Goal: Check status: Check status

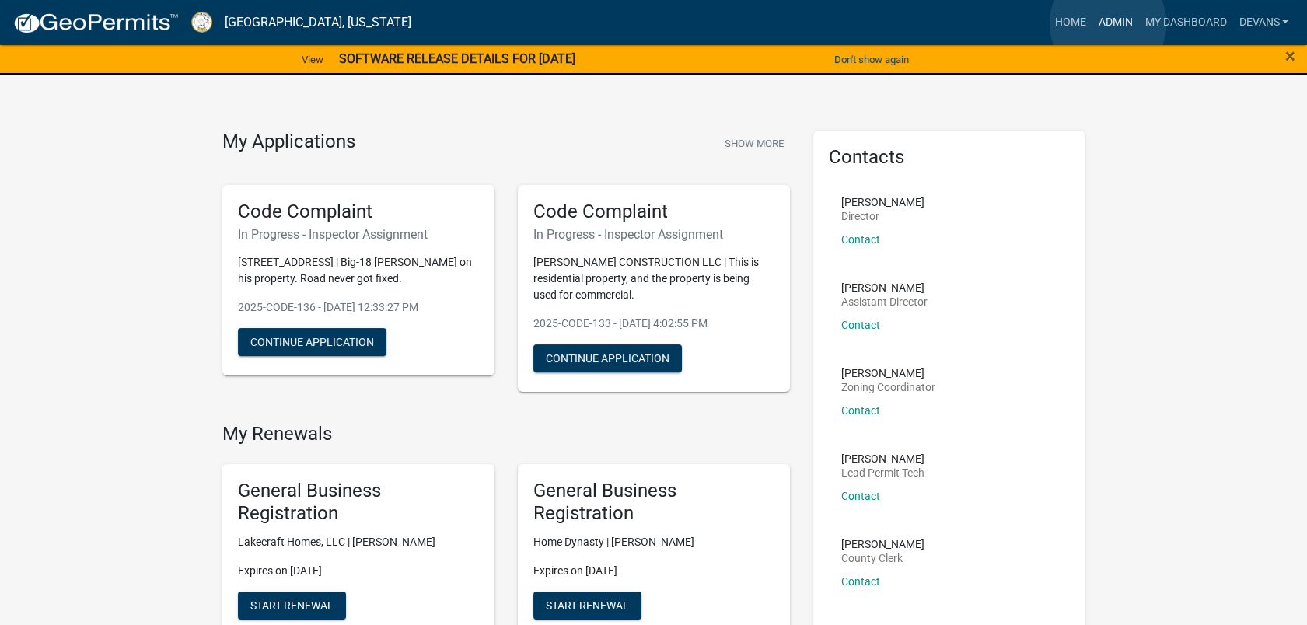
click at [1108, 23] on link "Admin" at bounding box center [1115, 23] width 47 height 30
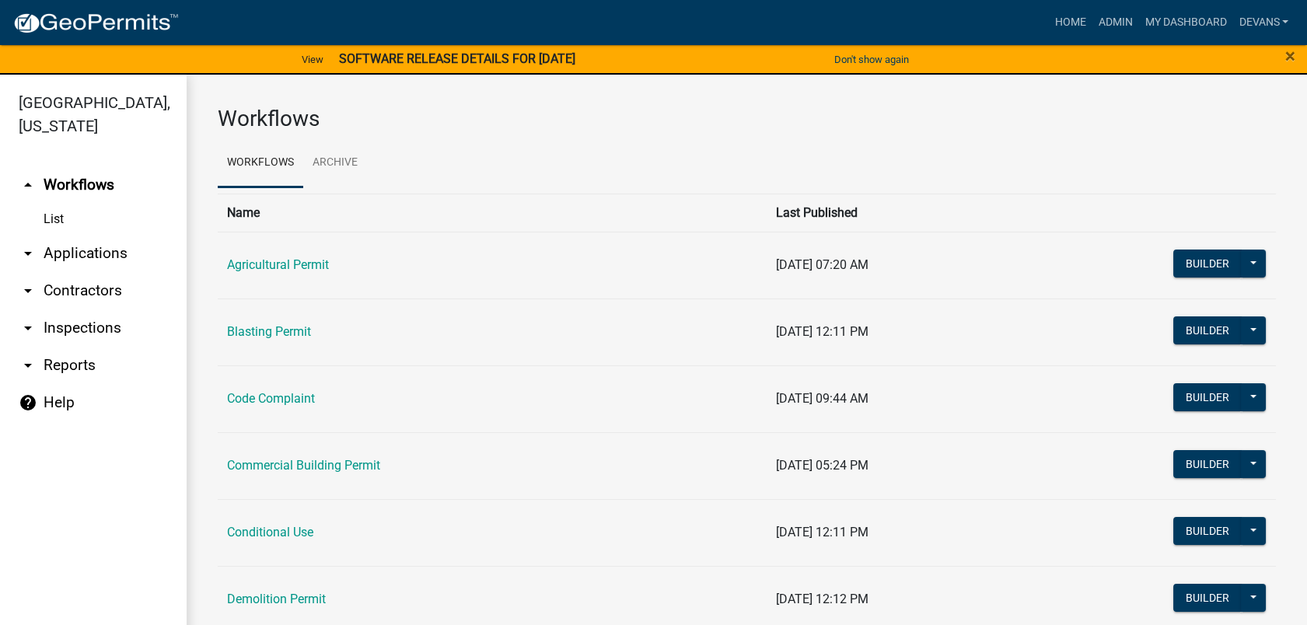
click at [56, 219] on link "List" at bounding box center [93, 219] width 187 height 31
click at [62, 290] on link "arrow_drop_down Contractors" at bounding box center [93, 290] width 187 height 37
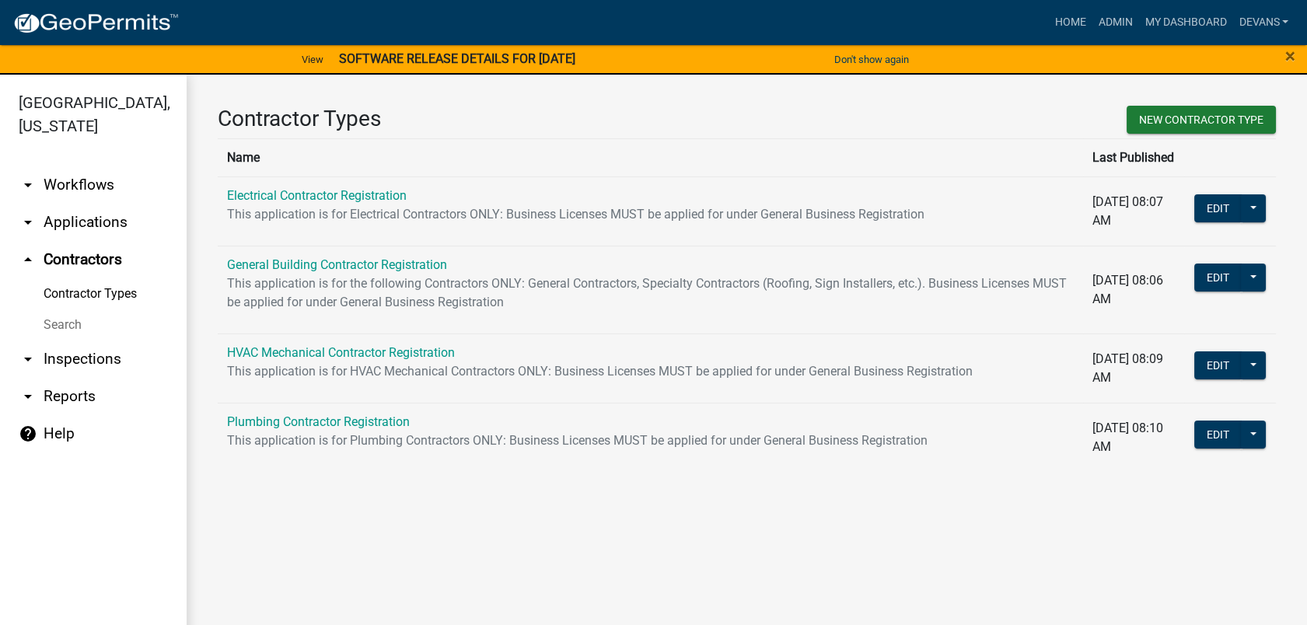
click at [61, 215] on link "arrow_drop_down Applications" at bounding box center [93, 222] width 187 height 37
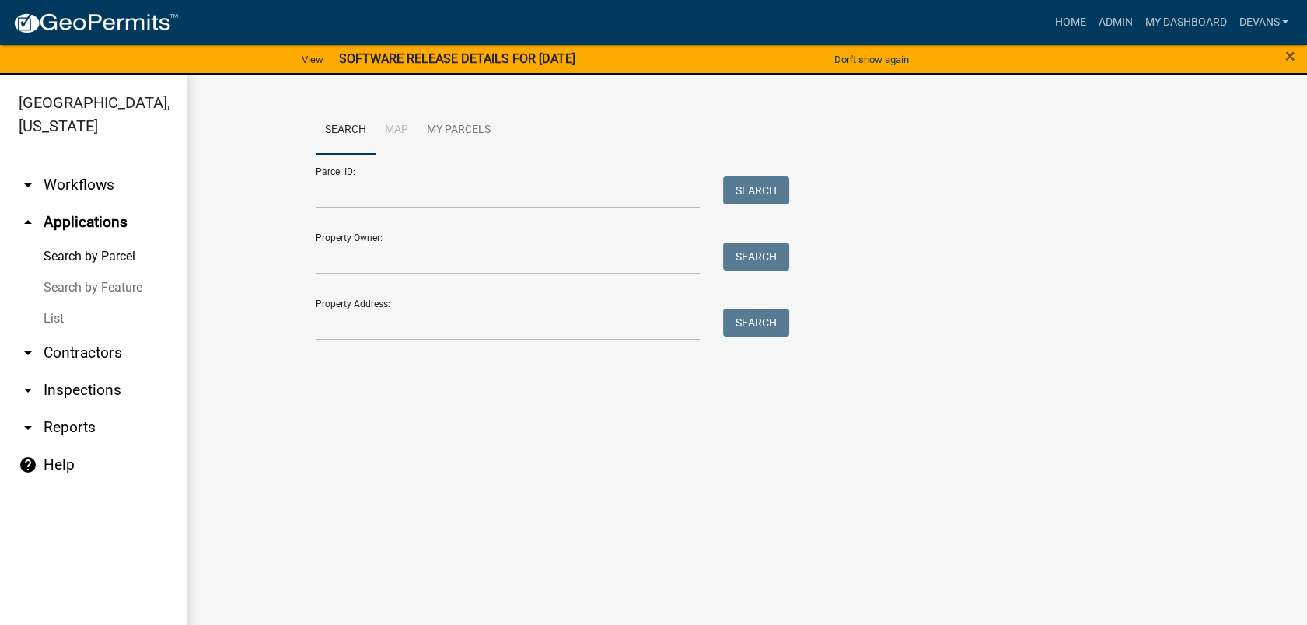
click at [56, 320] on link "List" at bounding box center [93, 318] width 187 height 31
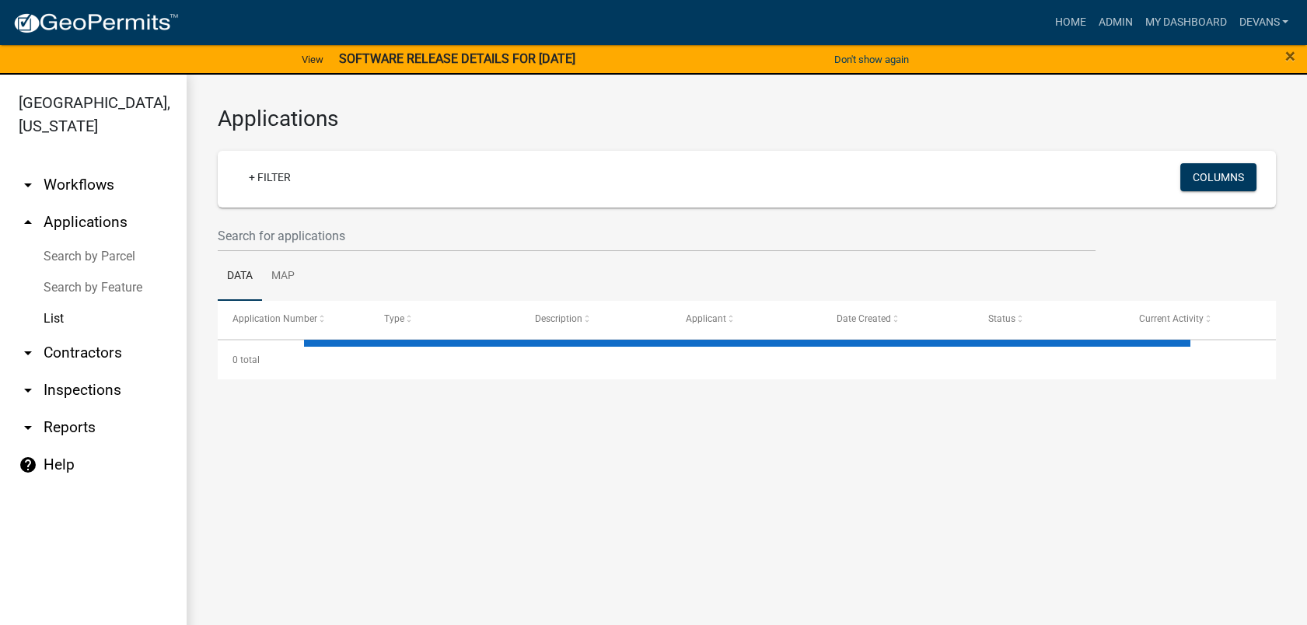
select select "1: 25"
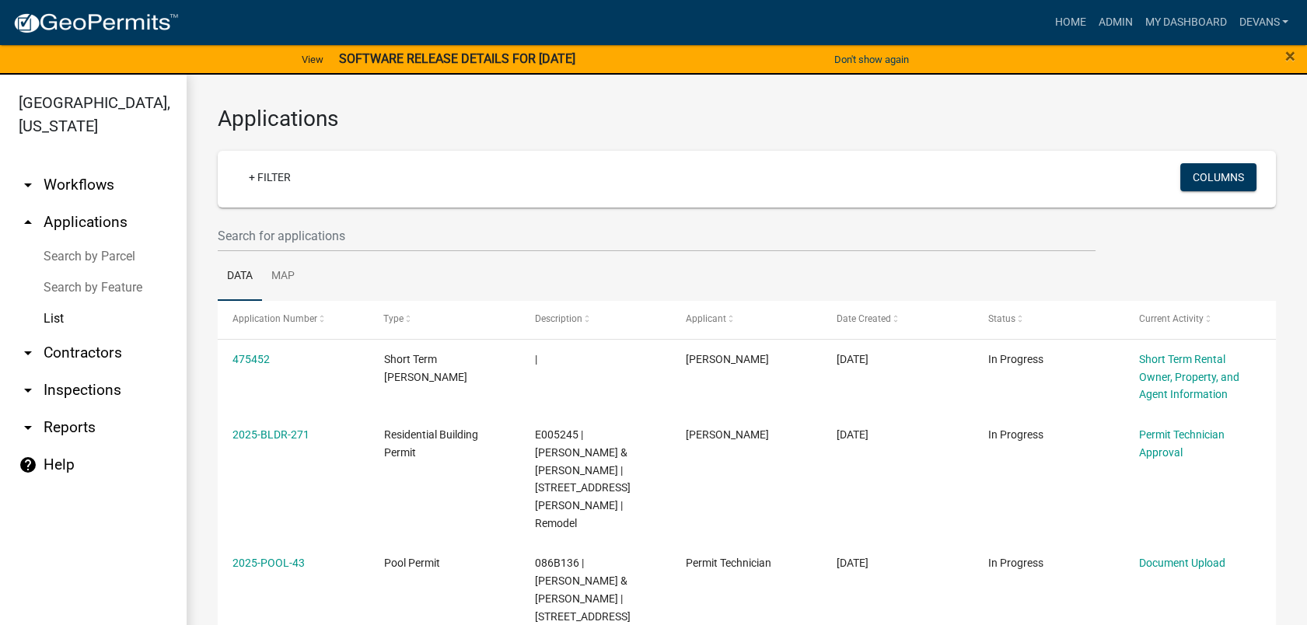
click at [1295, 52] on div "×" at bounding box center [1252, 60] width 109 height 33
click at [1294, 52] on span "×" at bounding box center [1290, 56] width 10 height 22
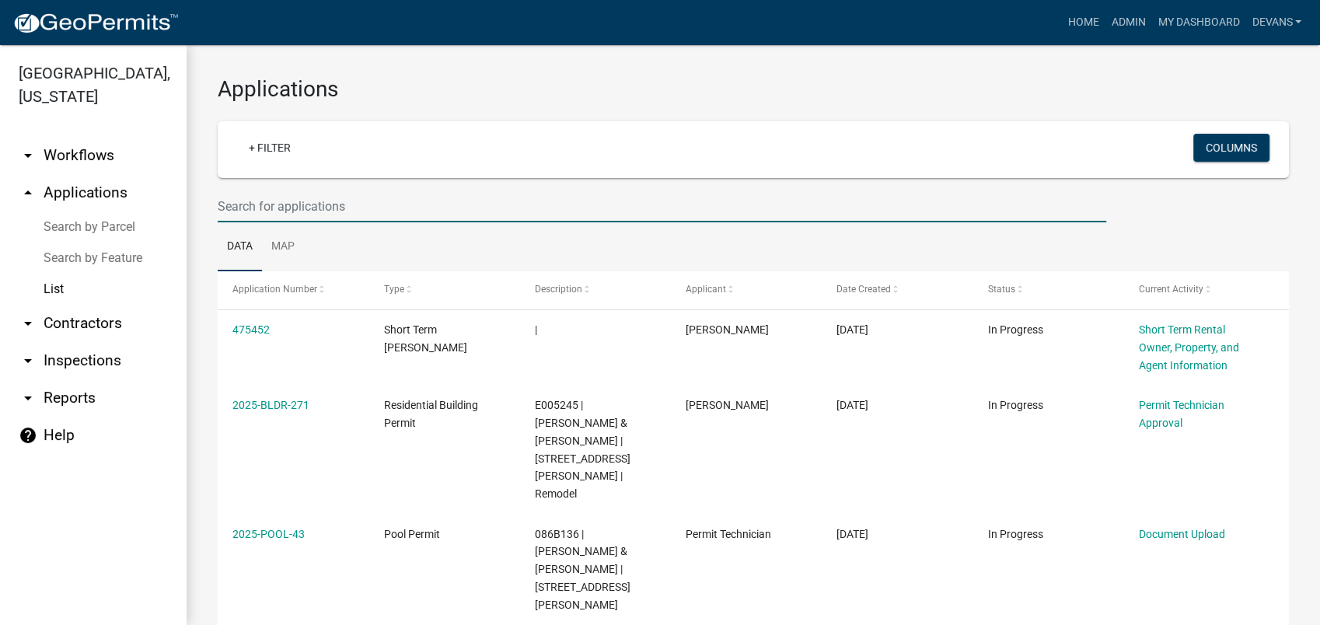
click at [301, 200] on input "text" at bounding box center [662, 206] width 889 height 32
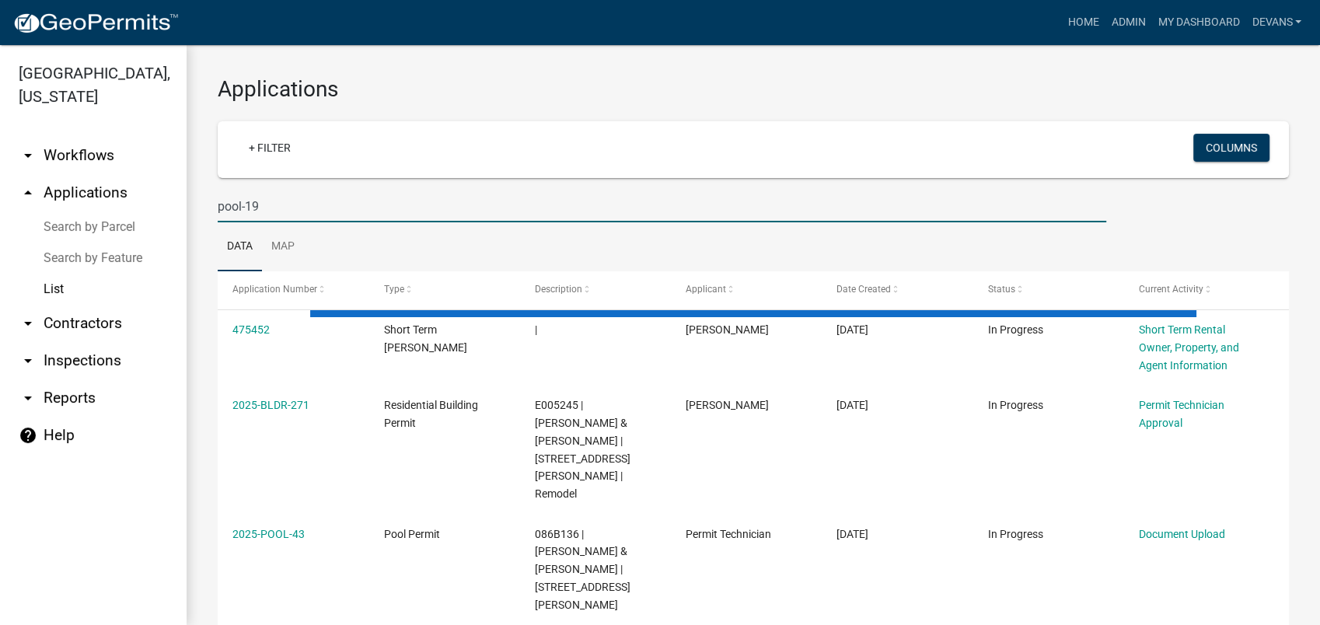
type input "pool-19"
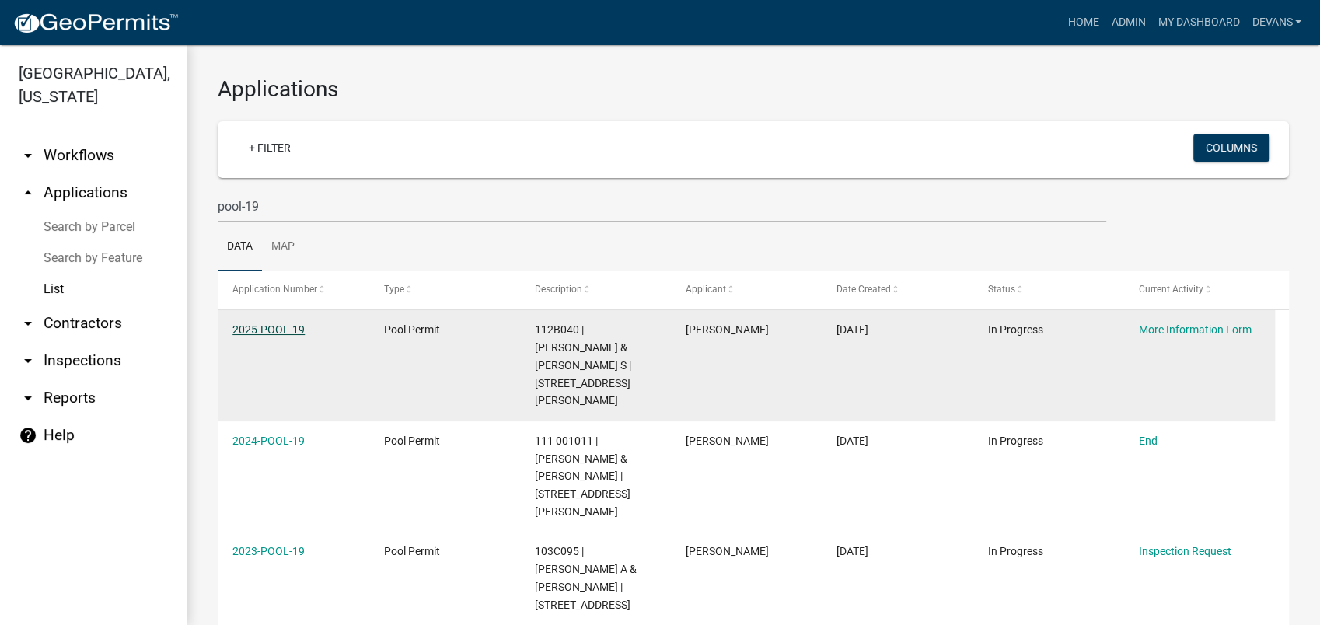
click at [247, 327] on link "2025-POOL-19" at bounding box center [268, 329] width 72 height 12
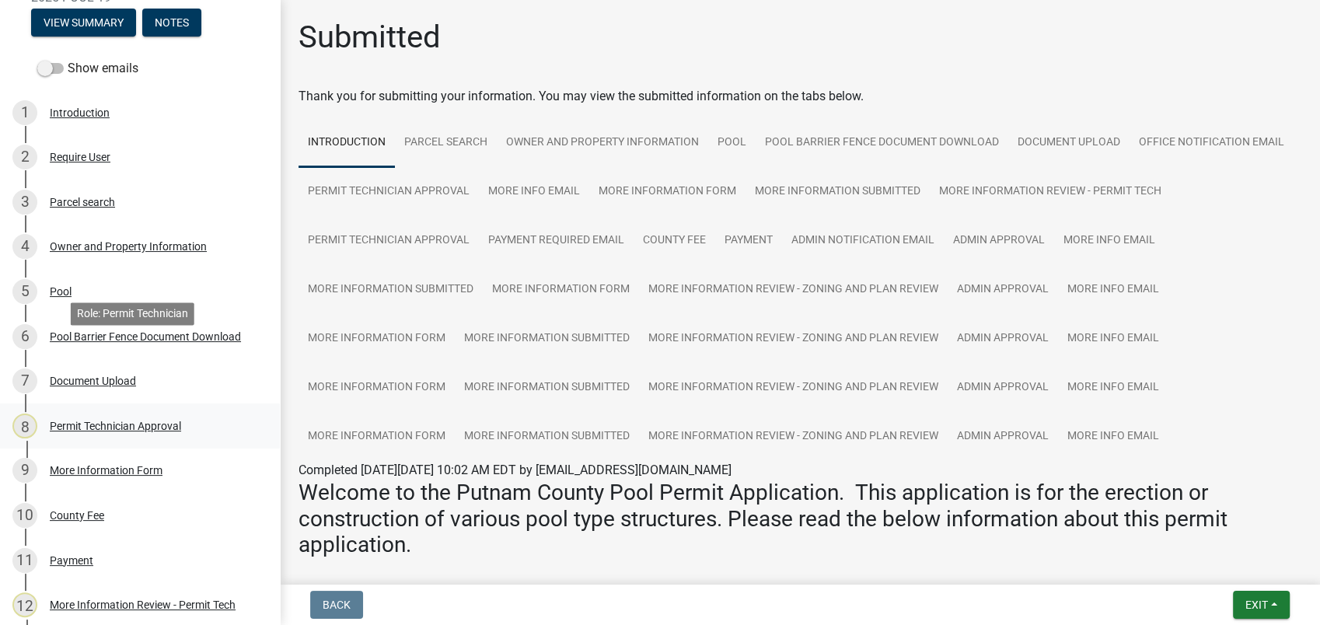
scroll to position [431, 0]
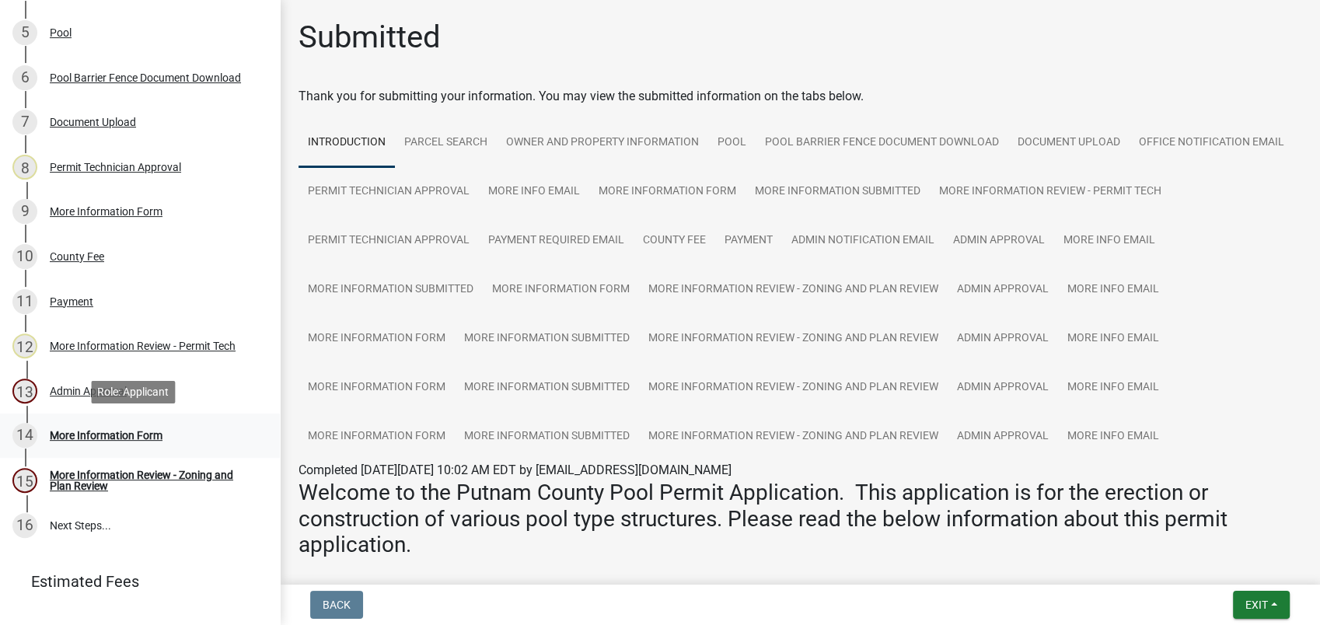
click at [107, 435] on div "More Information Form" at bounding box center [106, 435] width 113 height 11
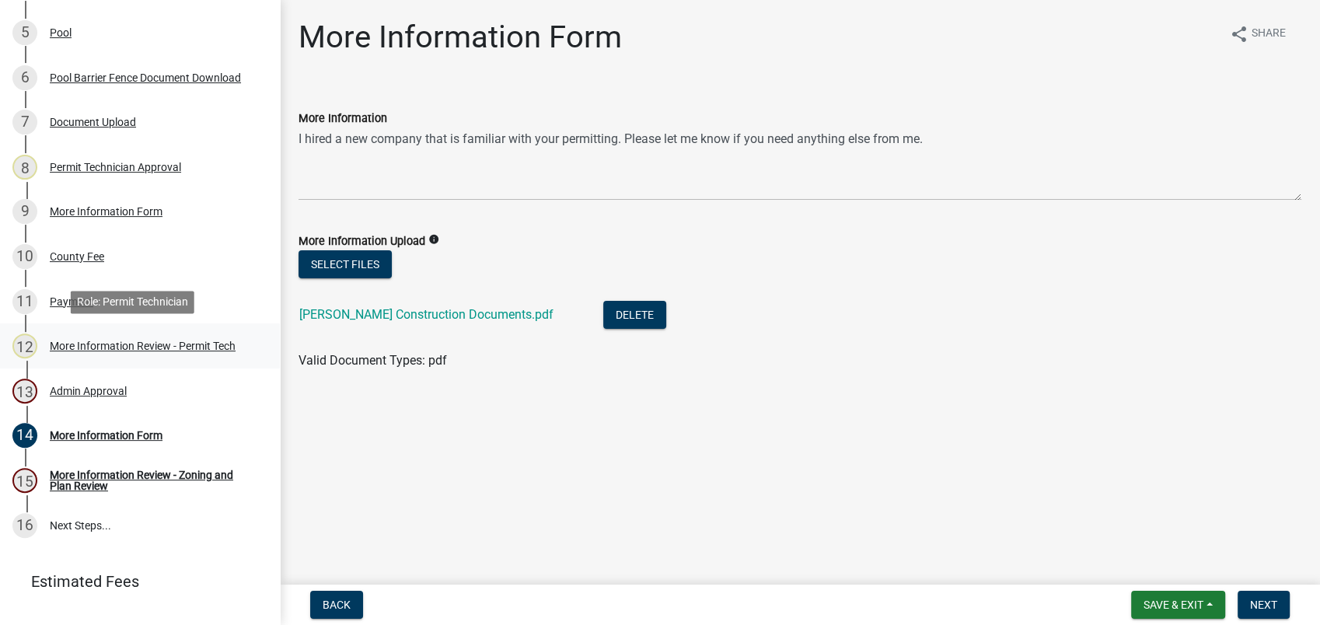
click at [123, 342] on div "More Information Review - Permit Tech" at bounding box center [143, 346] width 186 height 11
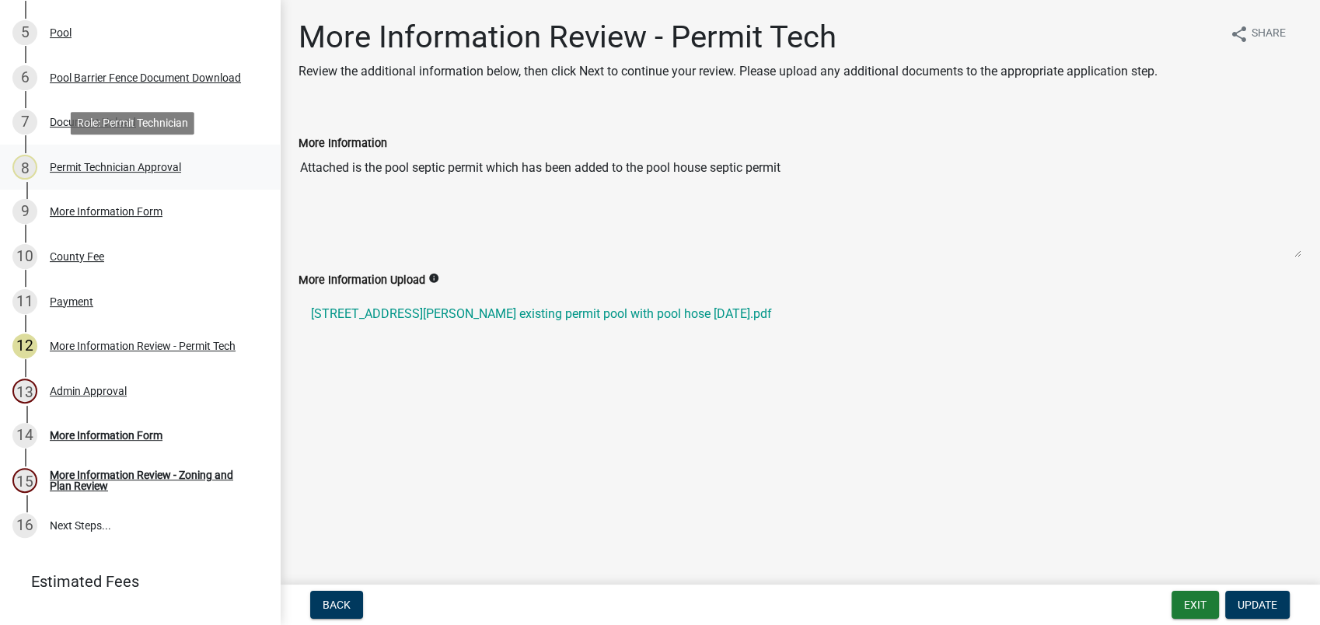
click at [152, 163] on div "Permit Technician Approval" at bounding box center [115, 167] width 131 height 11
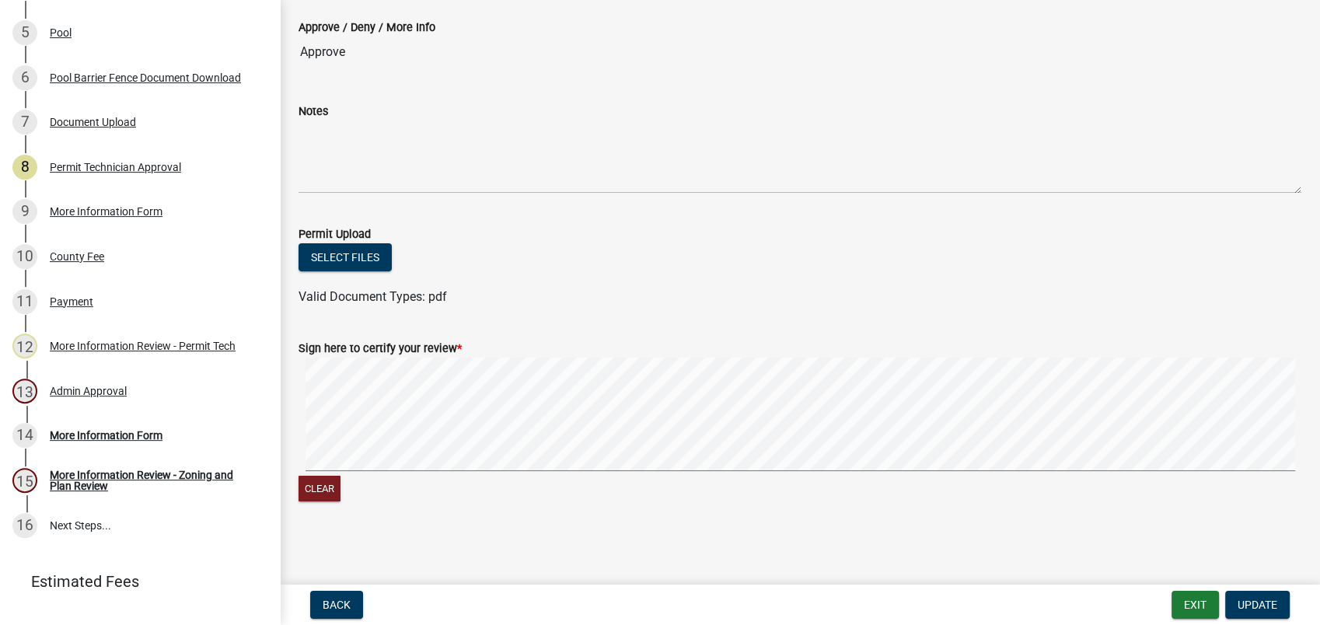
scroll to position [0, 0]
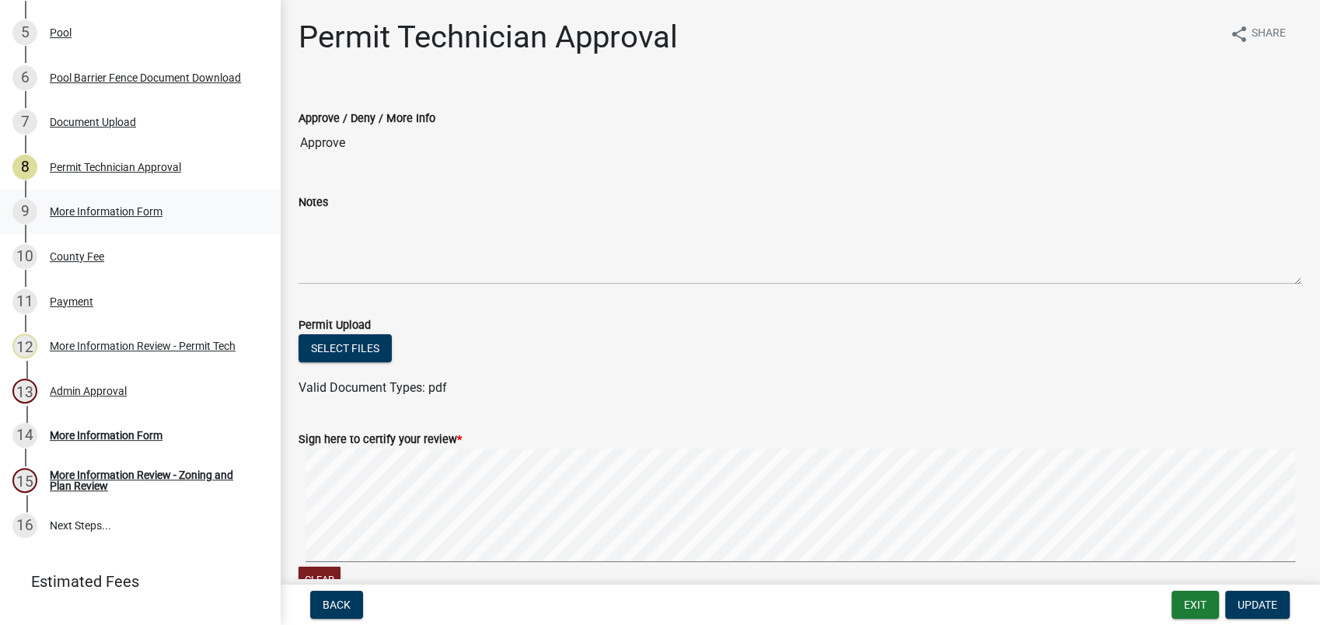
click at [70, 208] on div "More Information Form" at bounding box center [106, 211] width 113 height 11
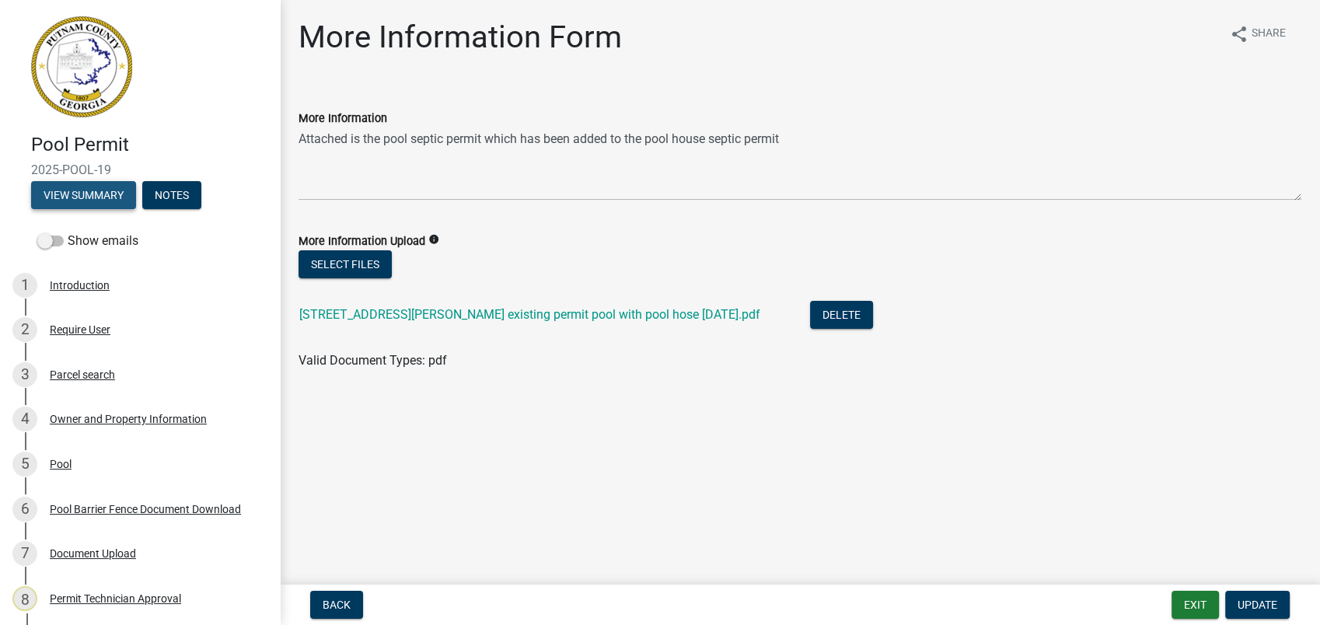
click at [84, 195] on button "View Summary" at bounding box center [83, 195] width 105 height 28
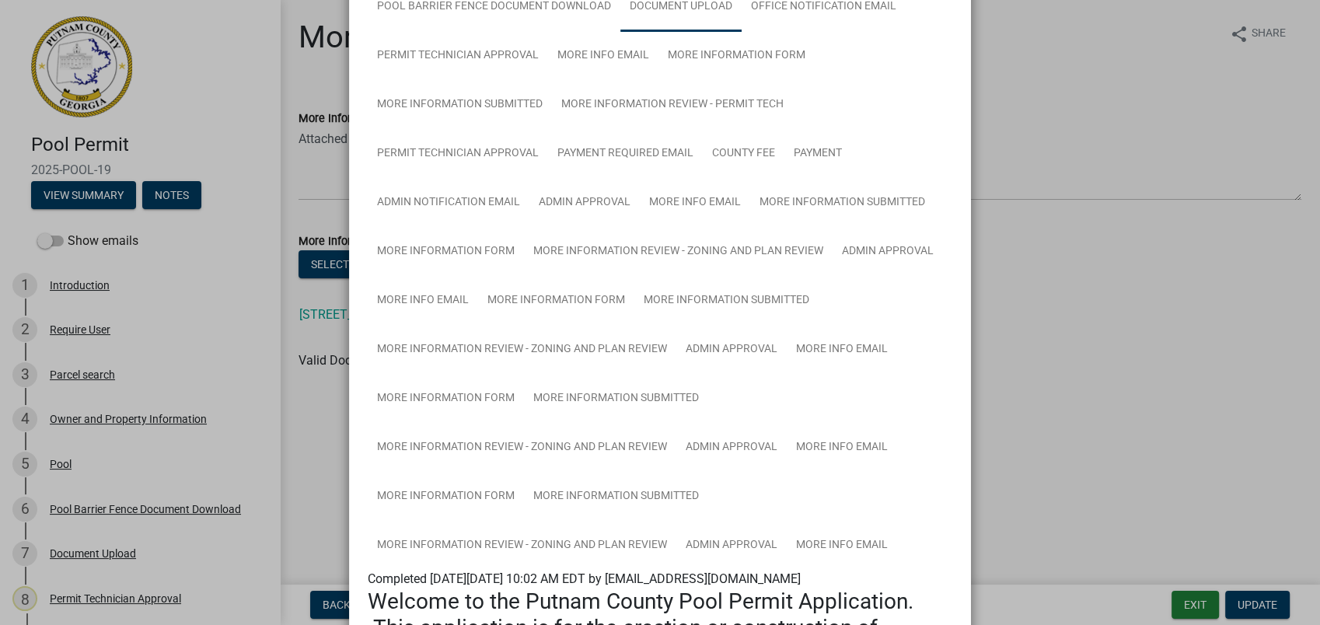
scroll to position [173, 0]
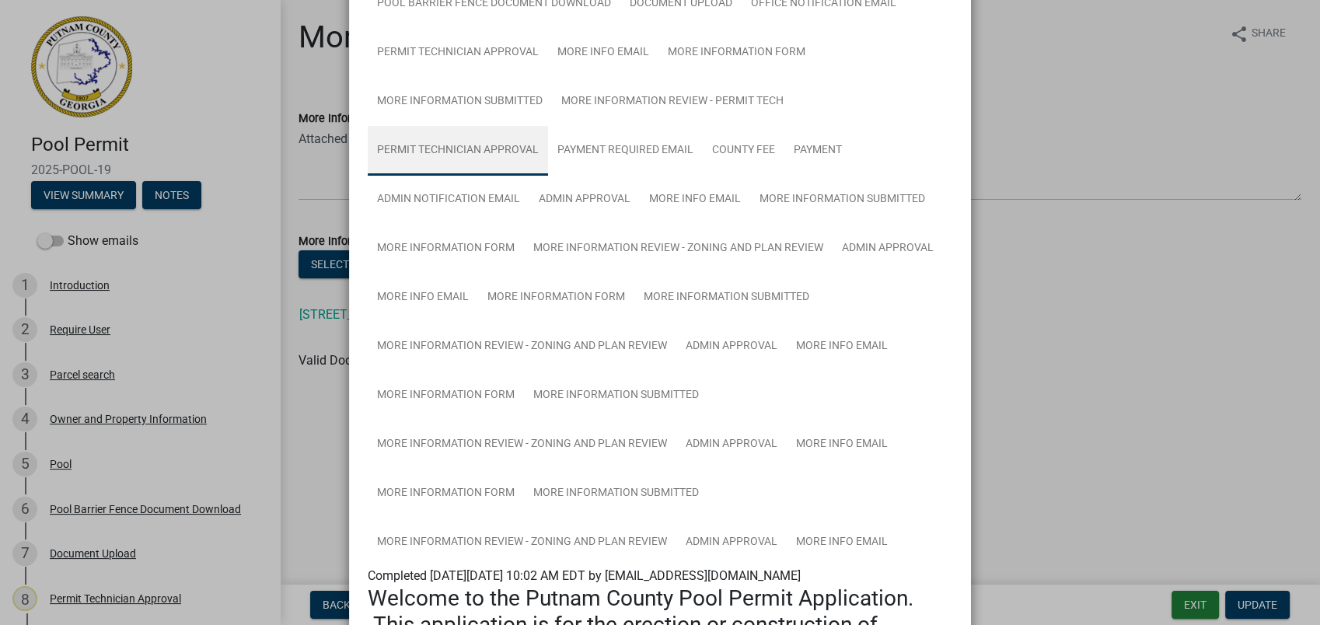
click at [442, 148] on link "Permit Technician Approval" at bounding box center [458, 151] width 180 height 50
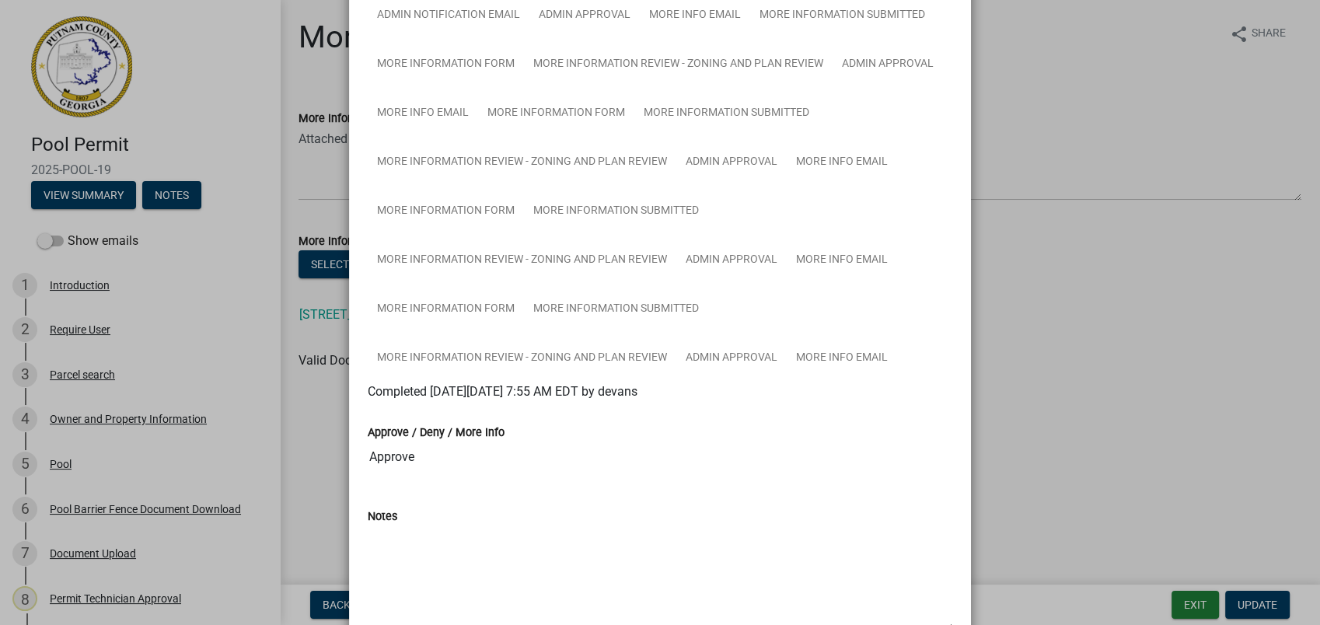
scroll to position [123, 0]
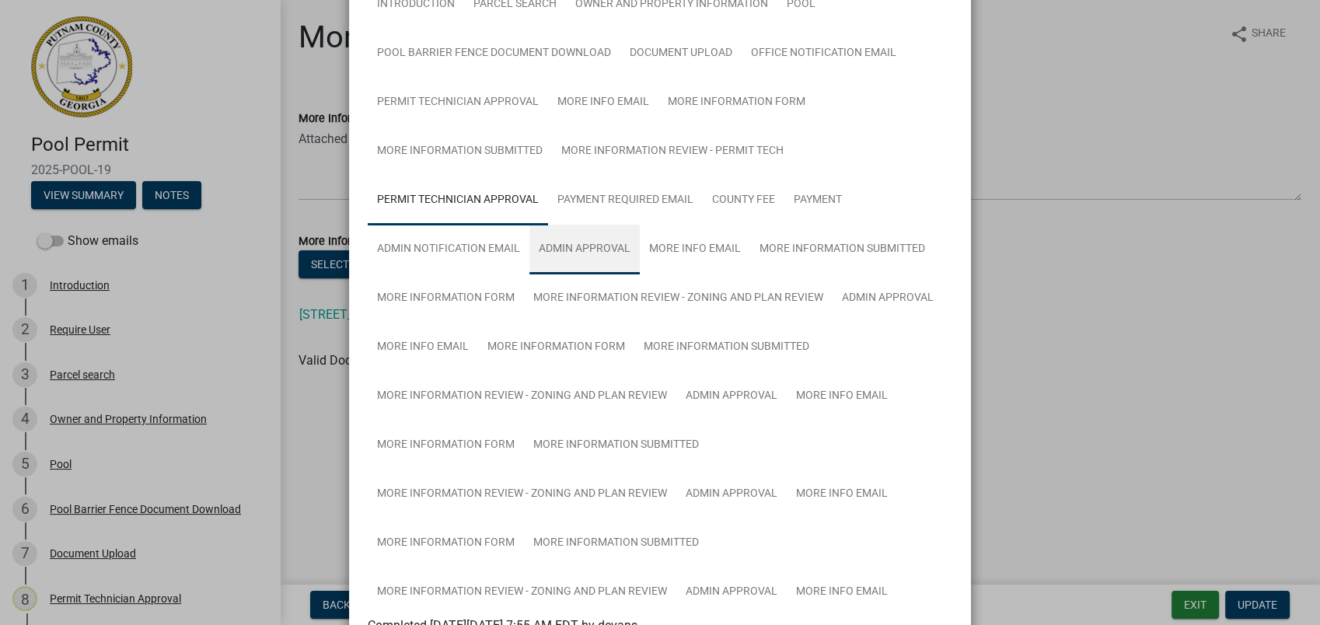
click at [561, 246] on link "Admin Approval" at bounding box center [584, 250] width 110 height 50
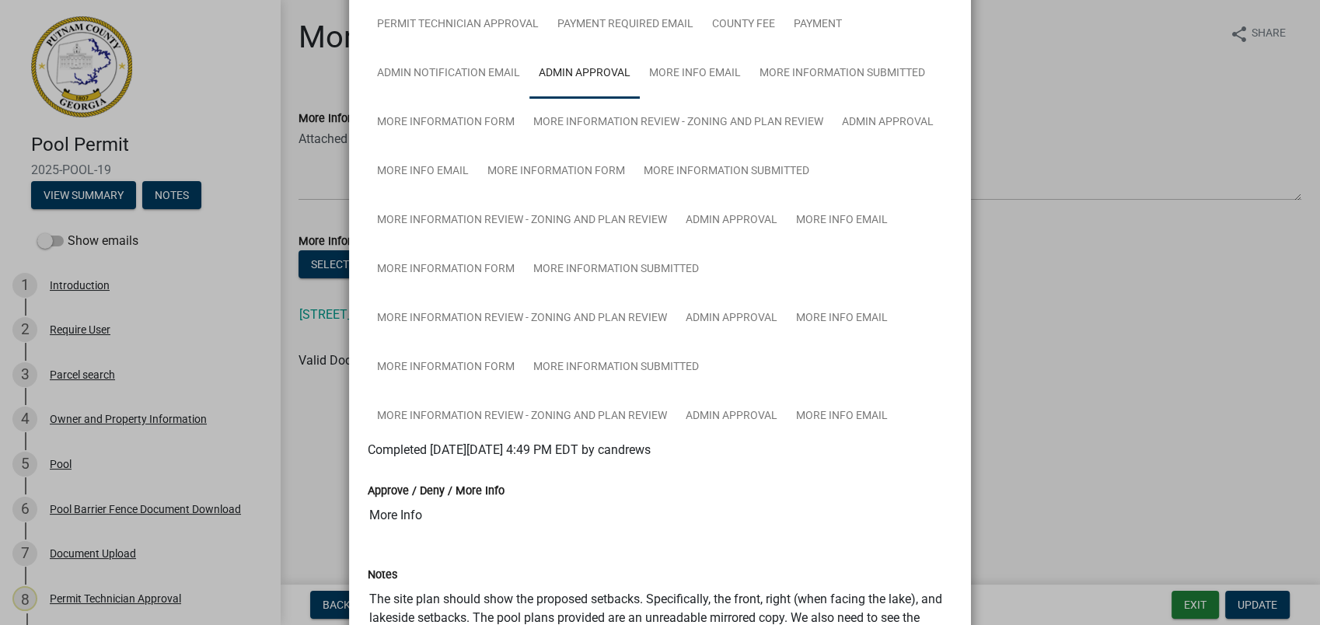
scroll to position [295, 0]
click at [448, 121] on link "More Information Form" at bounding box center [446, 126] width 156 height 50
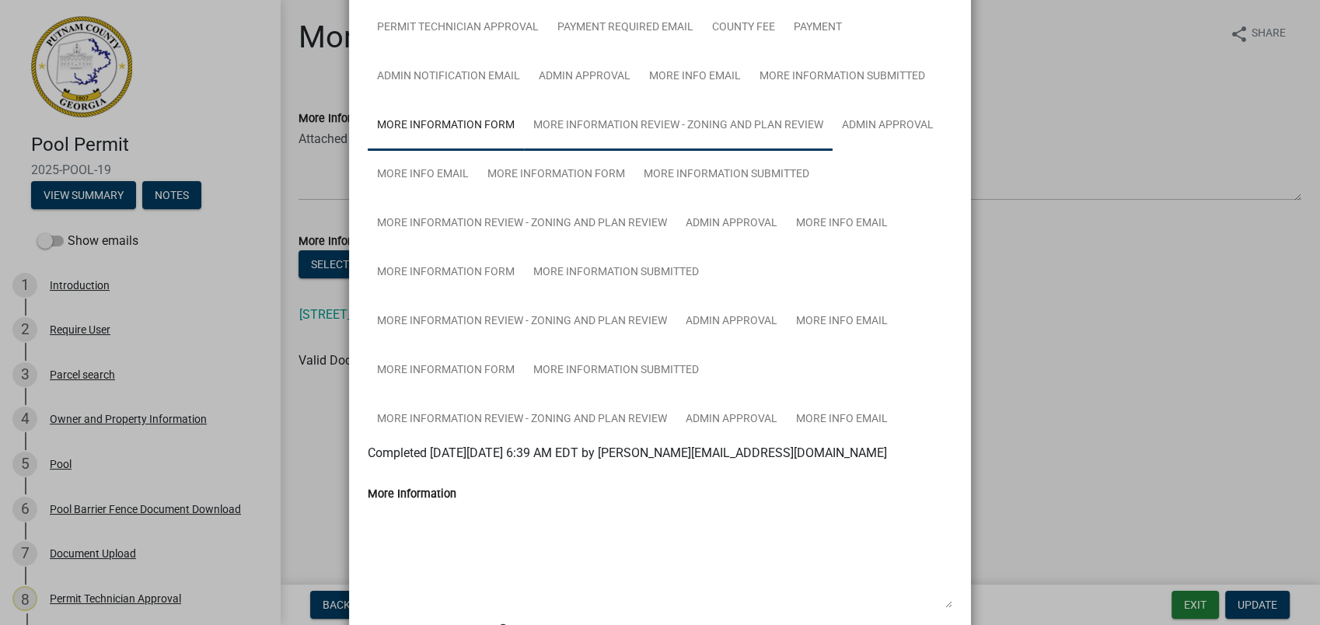
click at [578, 131] on link "More Information Review - Zoning and Plan Review" at bounding box center [678, 126] width 309 height 50
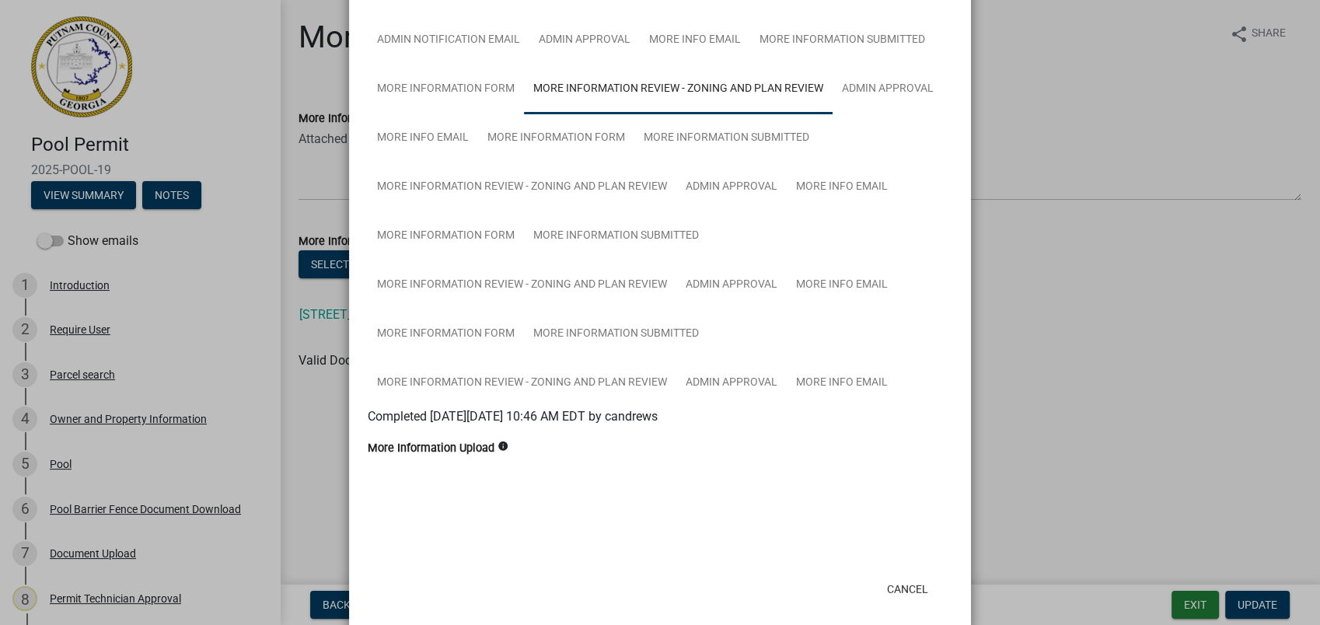
scroll to position [351, 0]
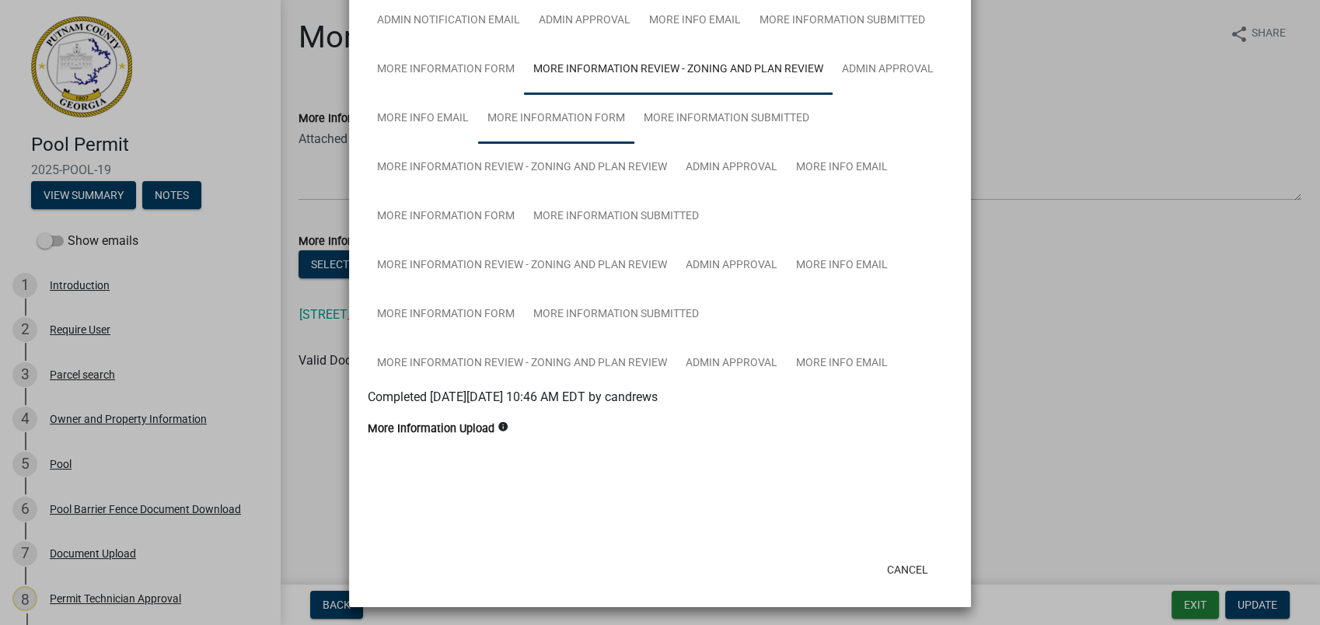
click at [546, 113] on link "More Information Form" at bounding box center [556, 119] width 156 height 50
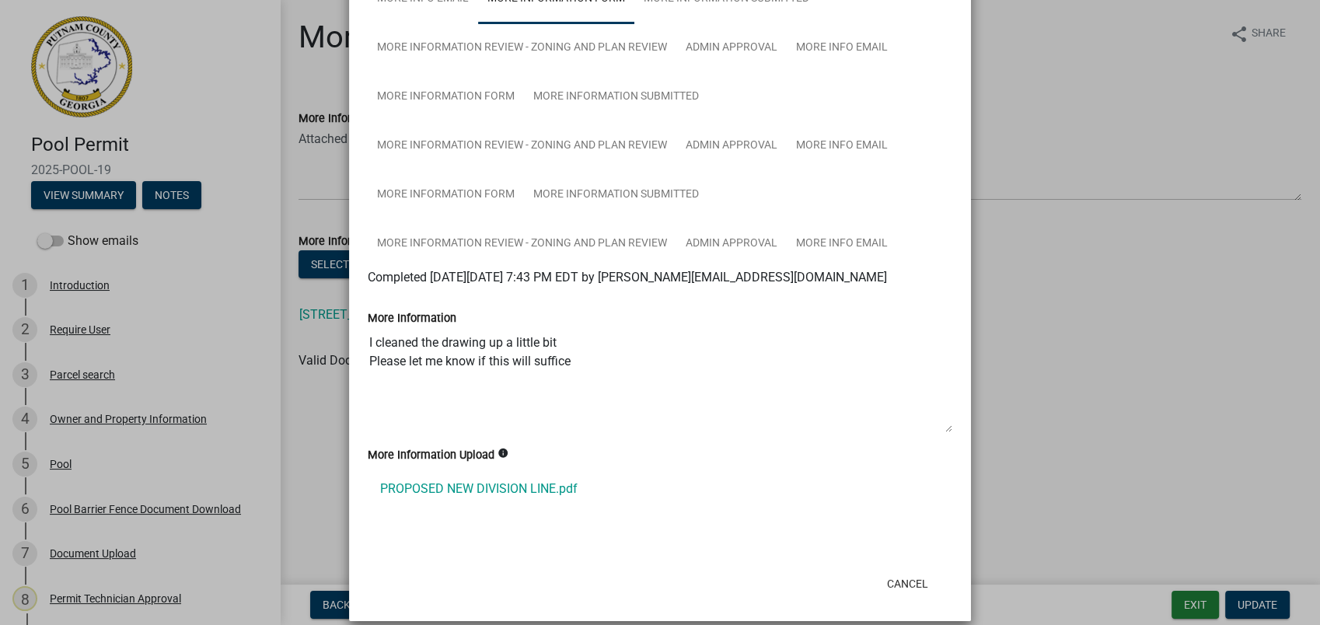
scroll to position [485, 0]
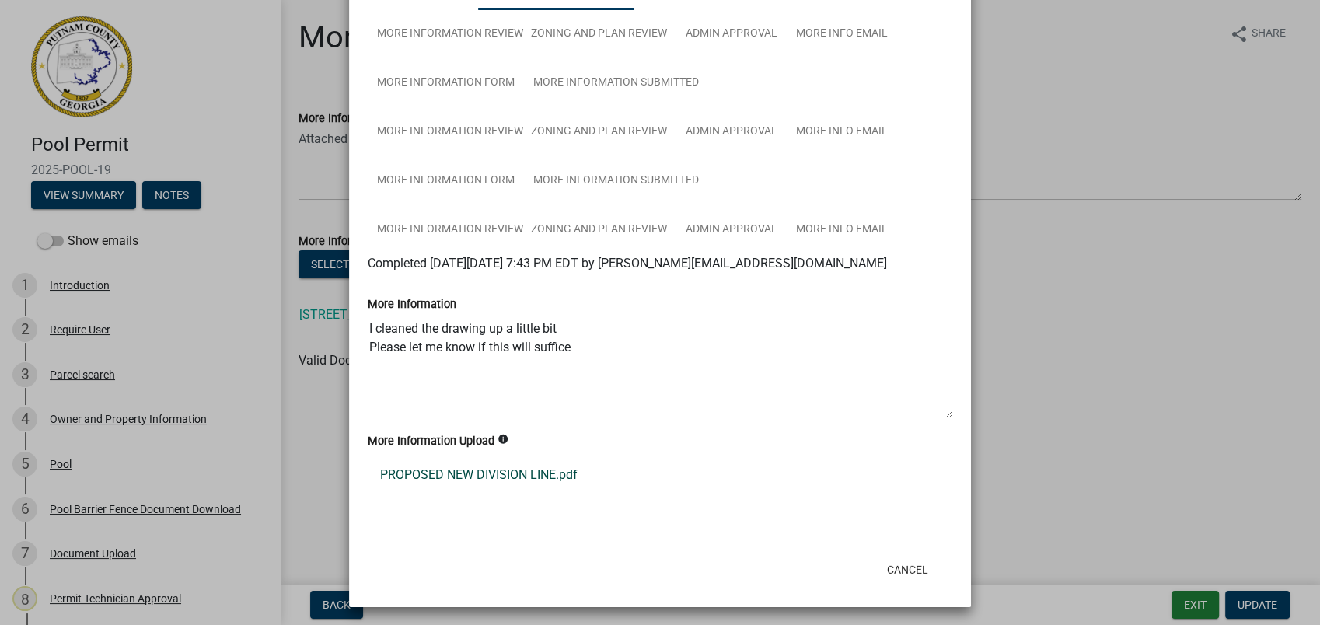
click at [429, 470] on link "PROPOSED NEW DIVISION LINE.pdf" at bounding box center [660, 474] width 585 height 37
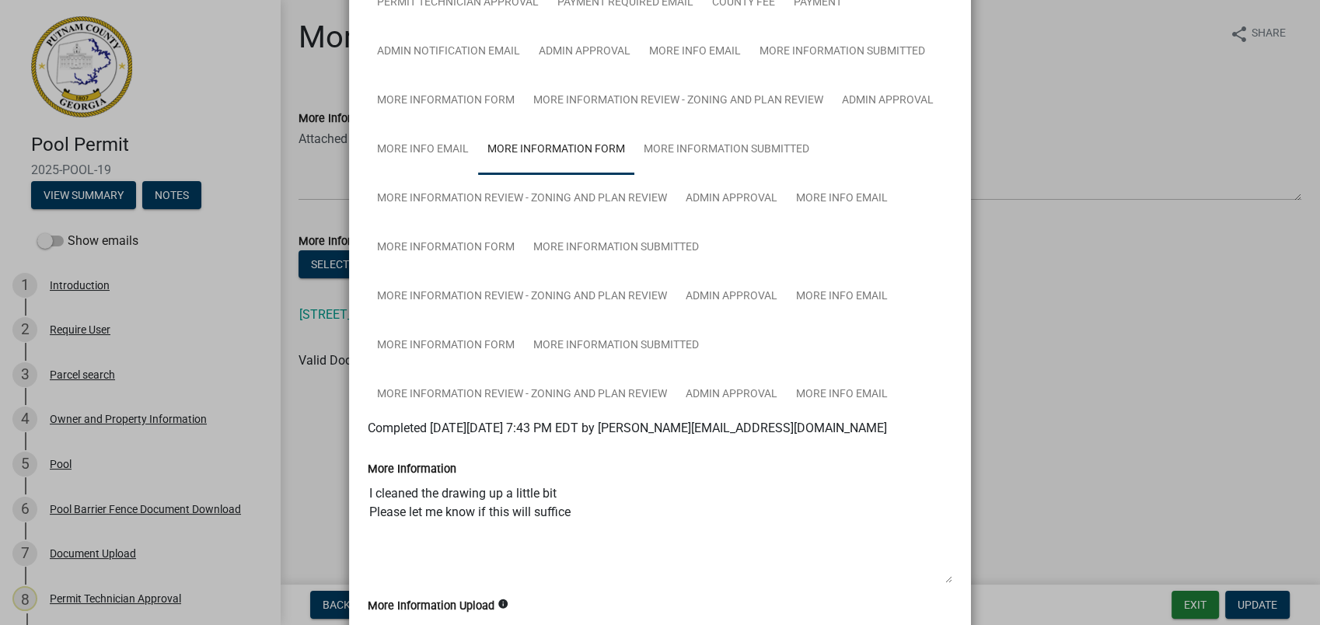
scroll to position [398, 0]
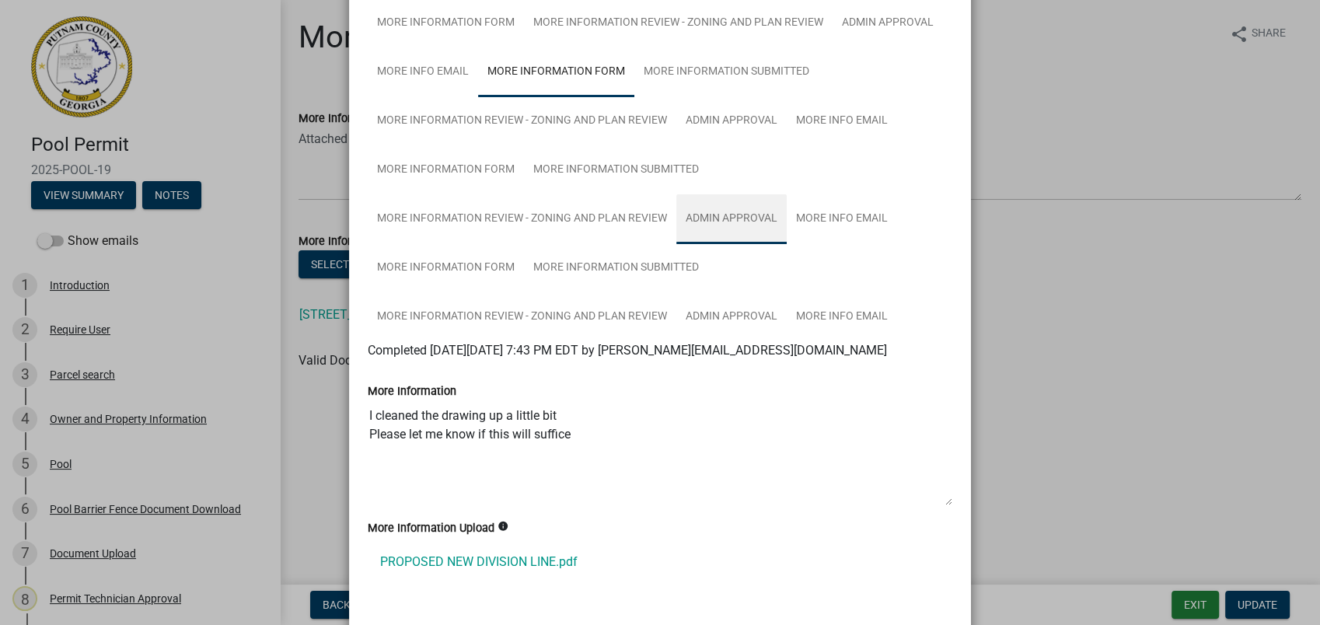
click at [720, 218] on link "Admin Approval" at bounding box center [731, 219] width 110 height 50
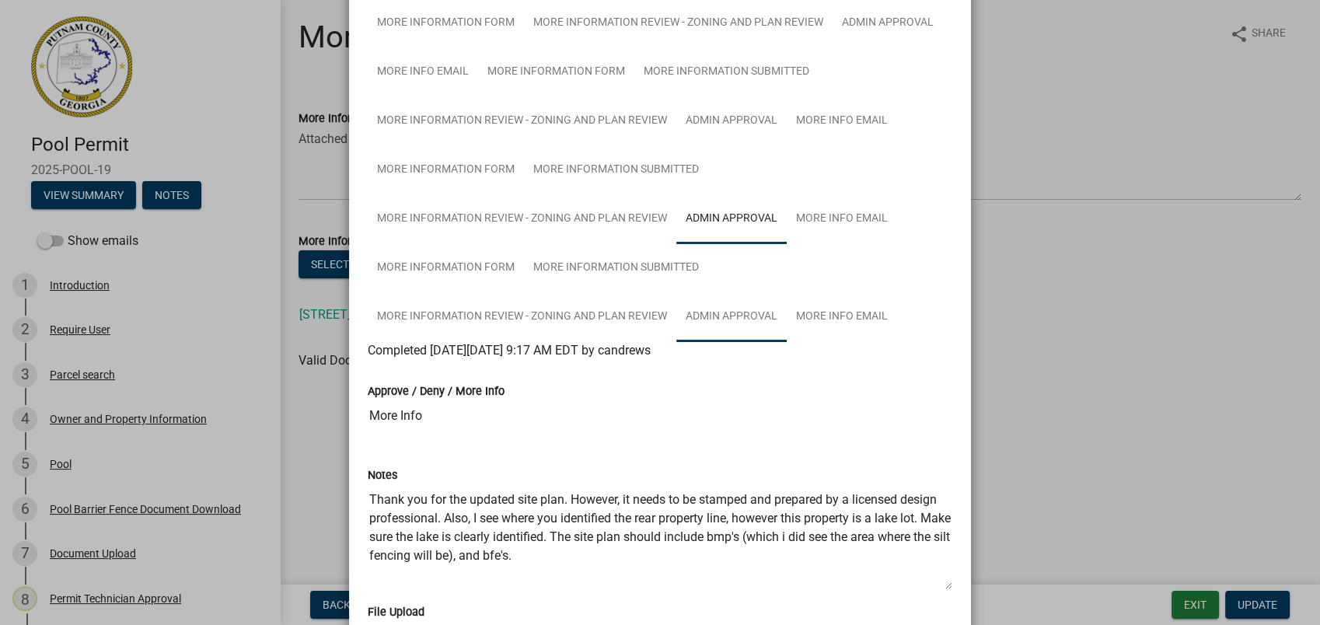
click at [728, 312] on link "Admin Approval" at bounding box center [731, 317] width 110 height 50
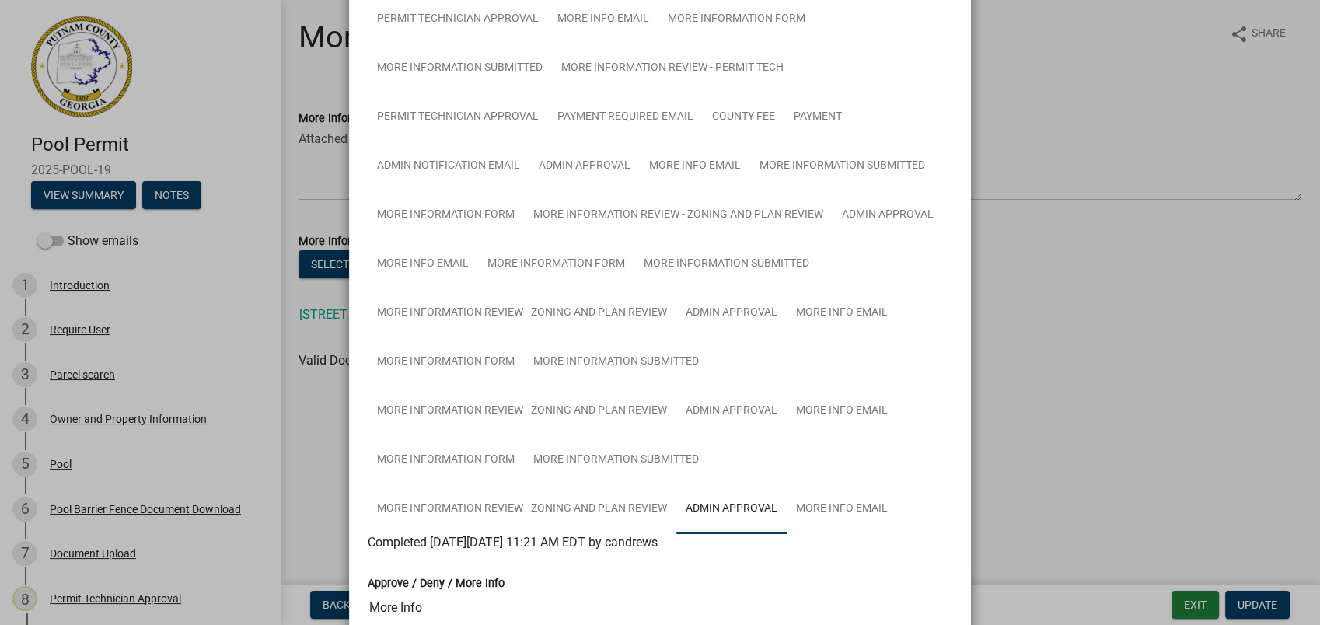
scroll to position [0, 0]
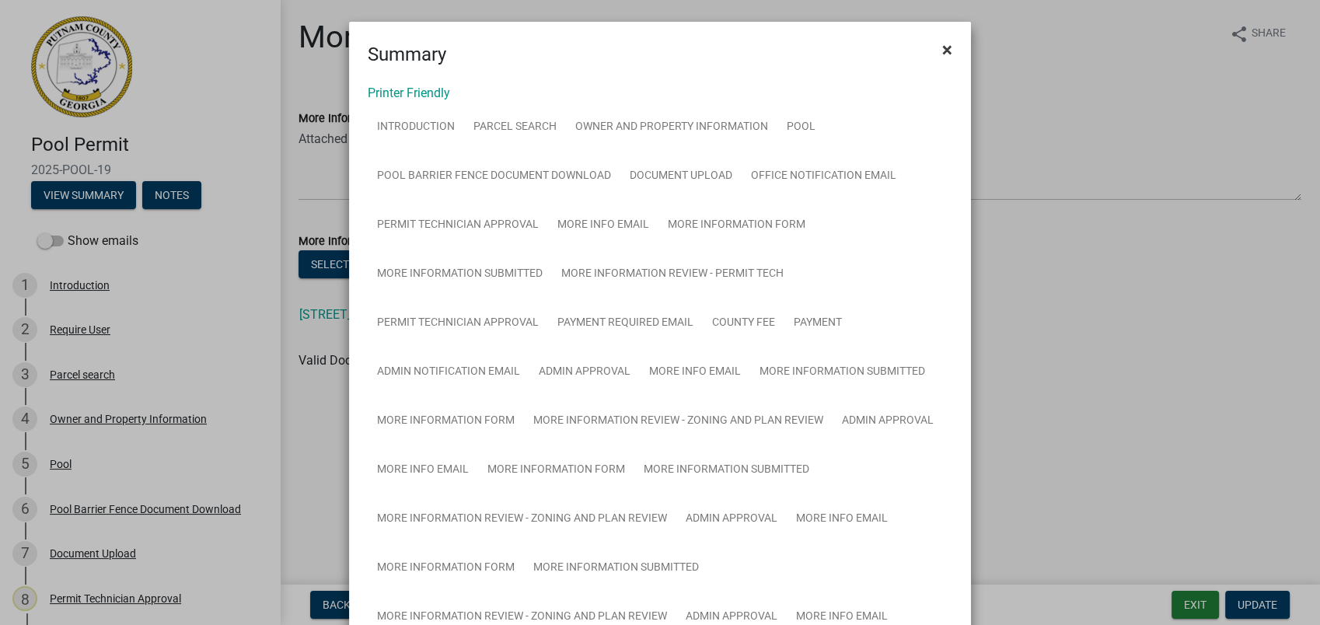
click at [936, 36] on button "×" at bounding box center [947, 50] width 35 height 44
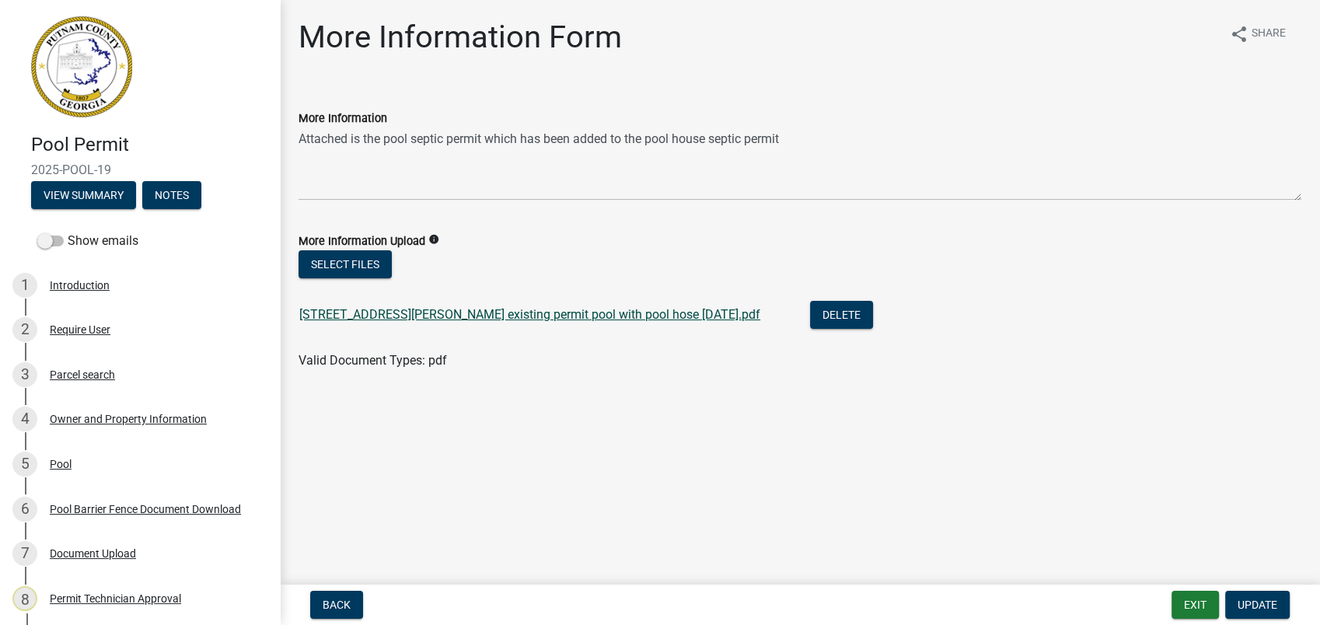
click at [358, 315] on link "[STREET_ADDRESS][PERSON_NAME] existing permit pool with pool hose [DATE].pdf" at bounding box center [529, 314] width 461 height 15
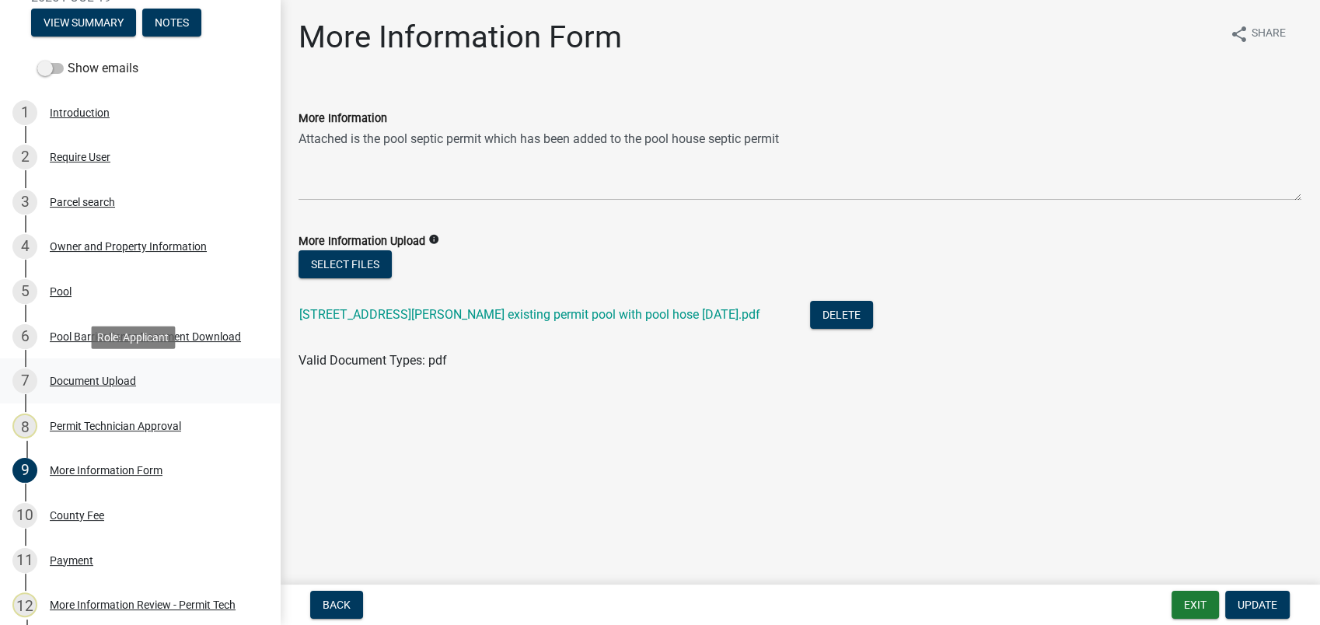
click at [107, 379] on div "Document Upload" at bounding box center [93, 381] width 86 height 11
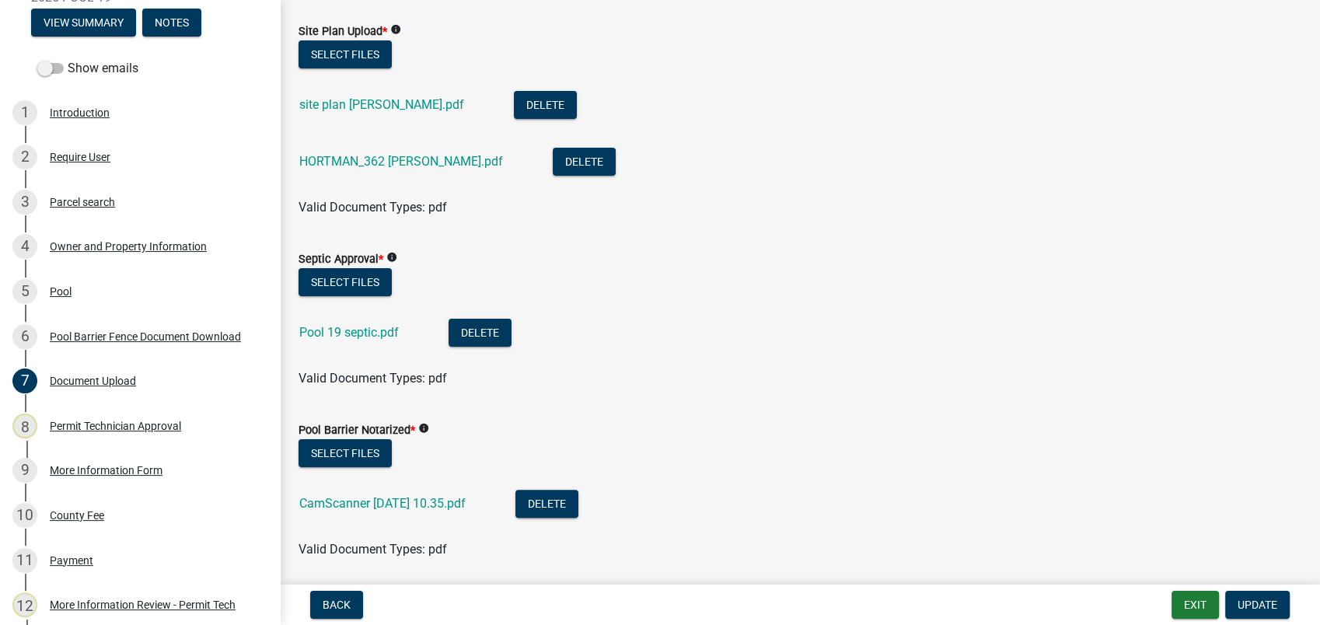
scroll to position [259, 0]
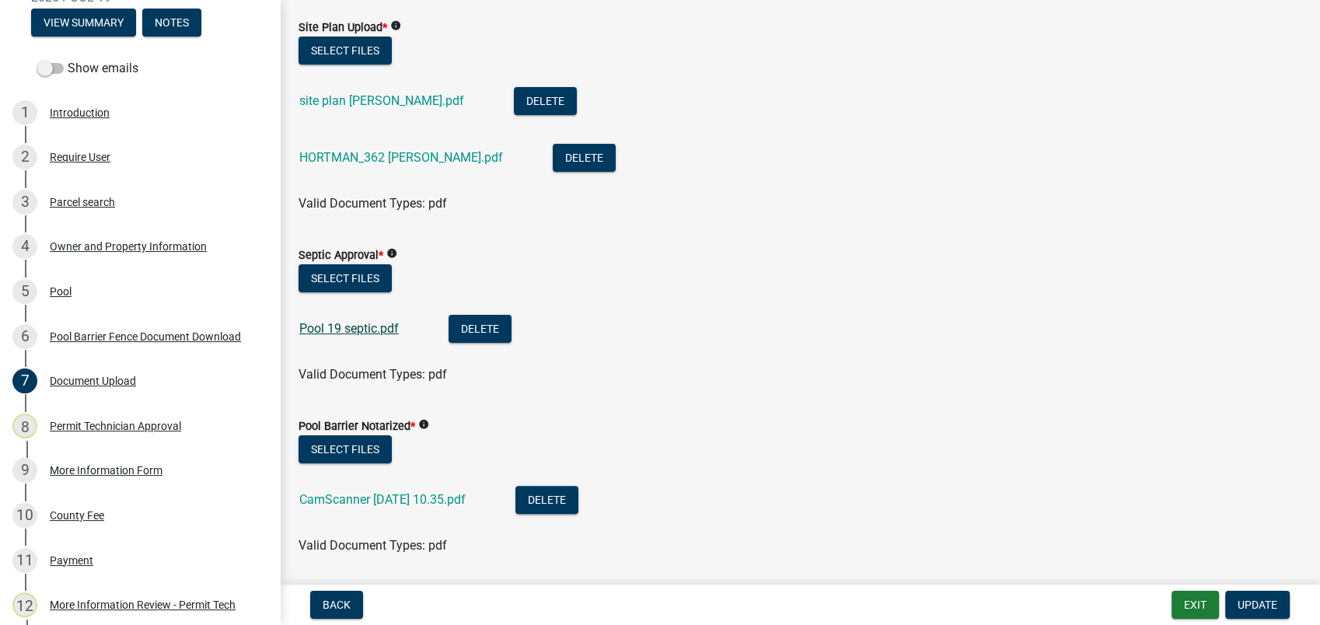
click at [367, 326] on link "Pool 19 septic.pdf" at bounding box center [349, 328] width 100 height 15
click at [403, 495] on link "CamScanner [DATE] 10.35.pdf" at bounding box center [382, 499] width 166 height 15
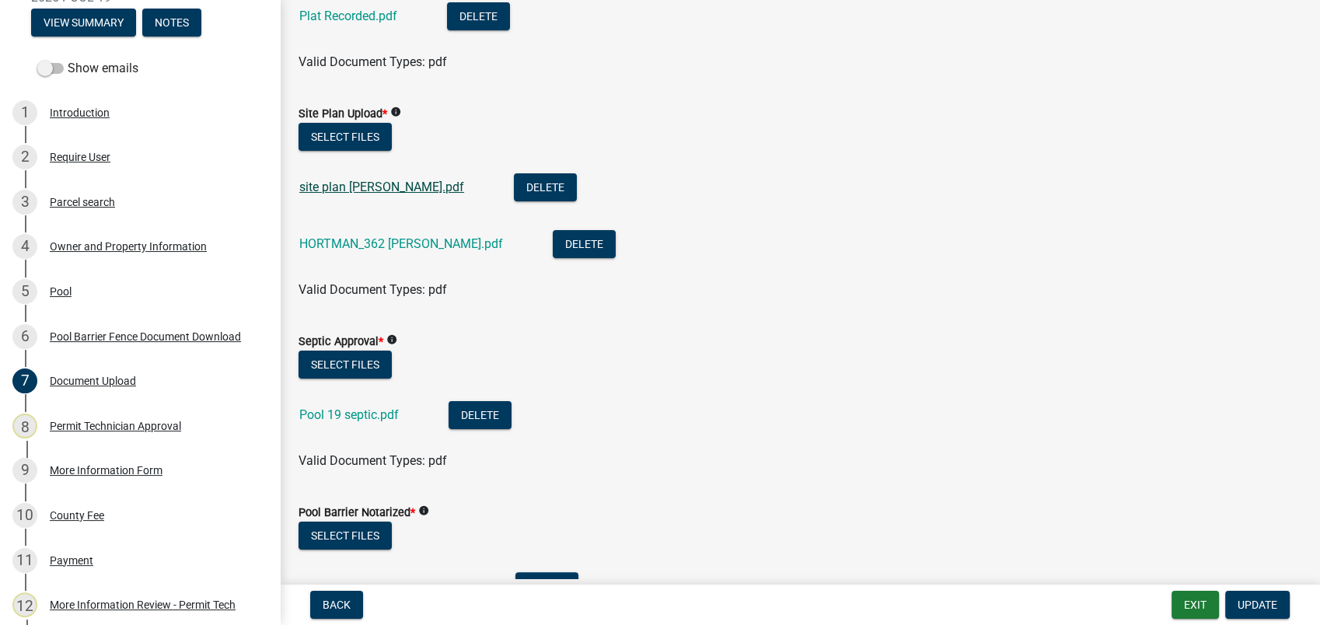
click at [374, 187] on link "site plan [PERSON_NAME].pdf" at bounding box center [381, 187] width 165 height 15
click at [359, 238] on link "HORTMAN_362 [PERSON_NAME].pdf" at bounding box center [401, 243] width 204 height 15
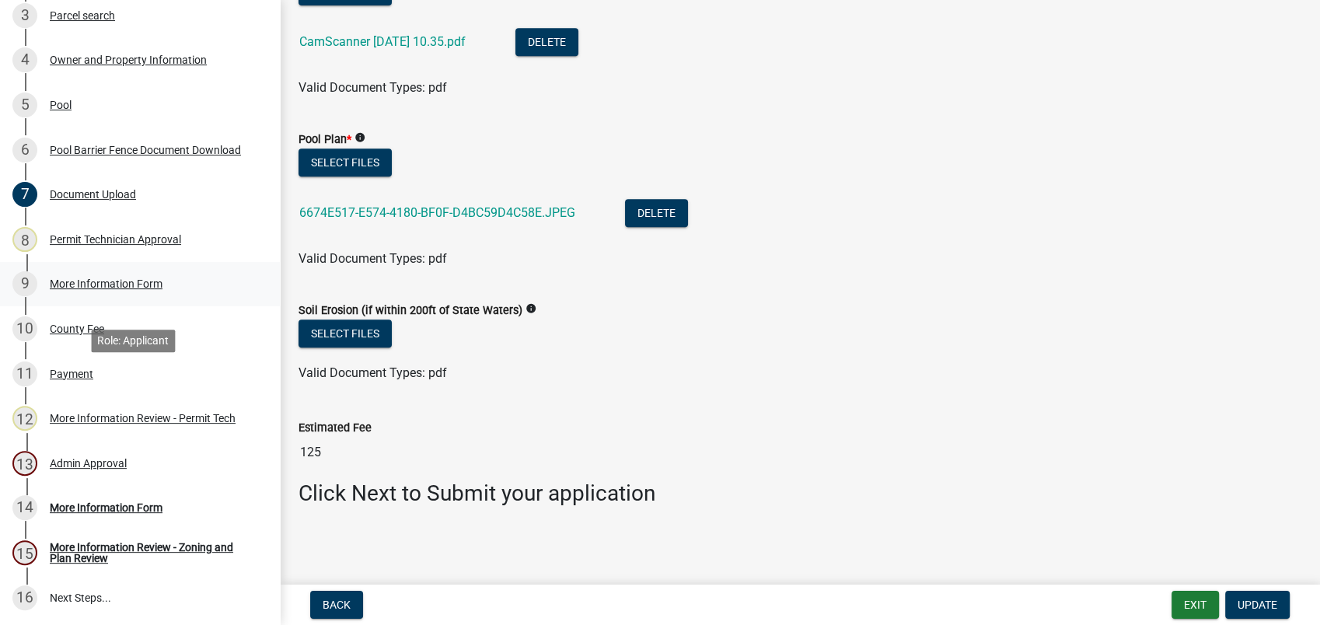
scroll to position [498, 0]
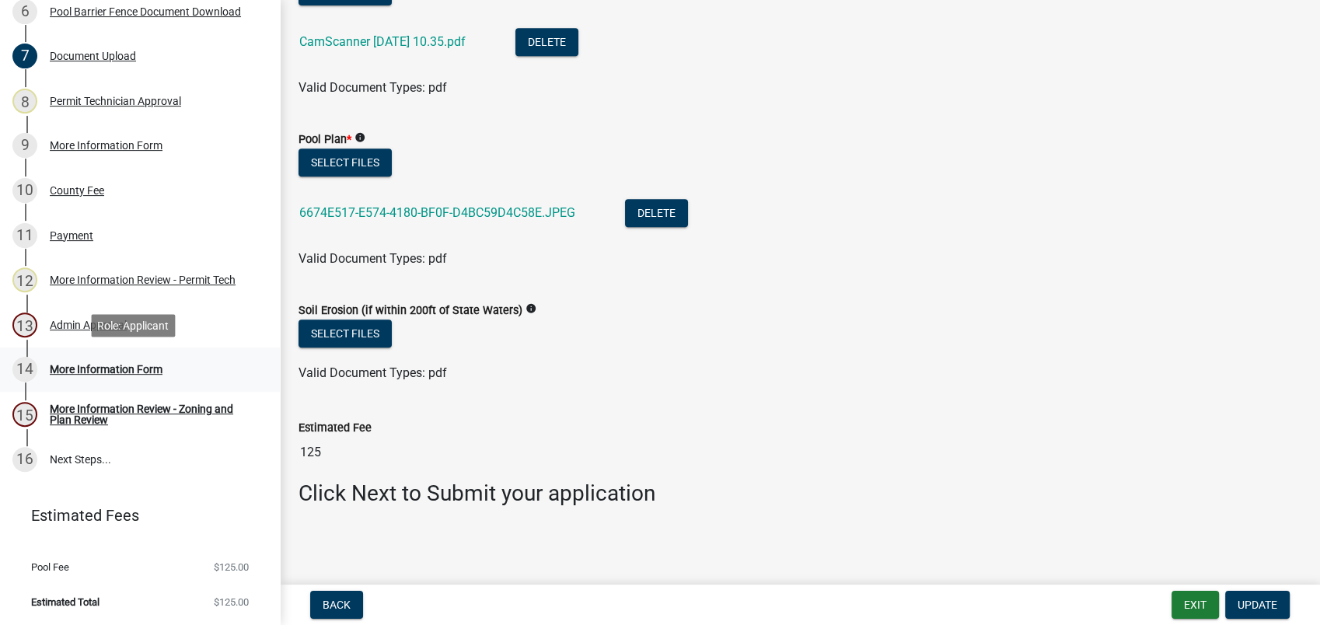
click at [96, 372] on div "More Information Form" at bounding box center [106, 369] width 113 height 11
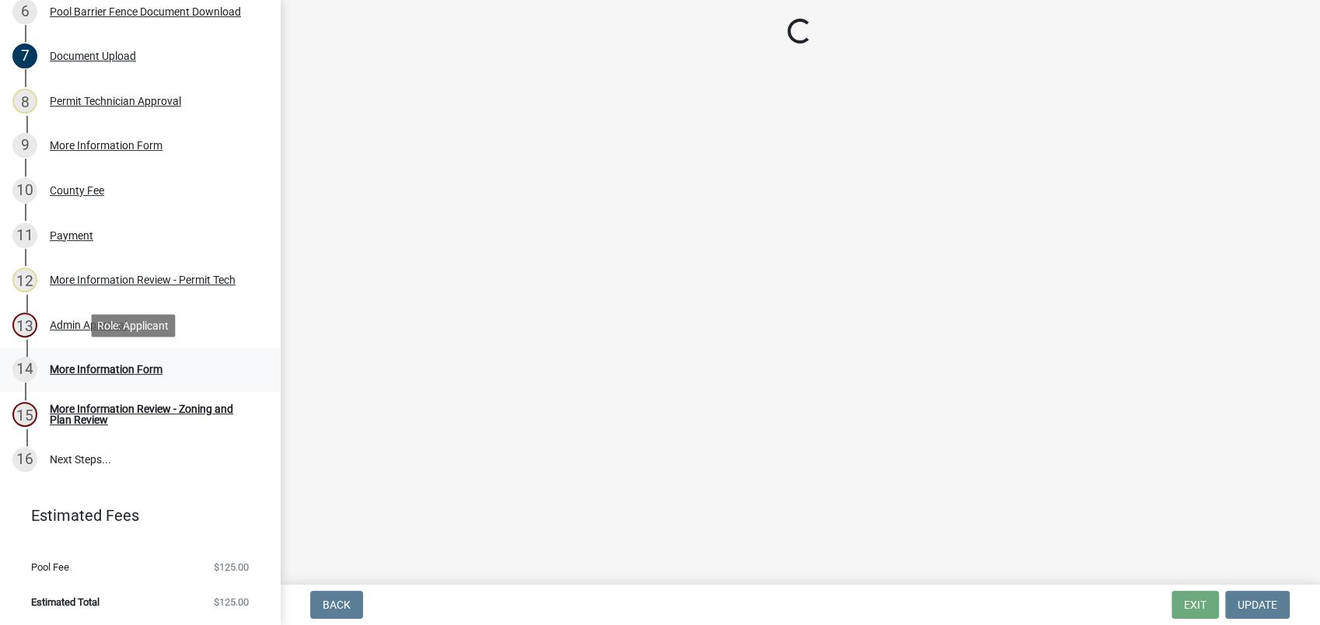
scroll to position [0, 0]
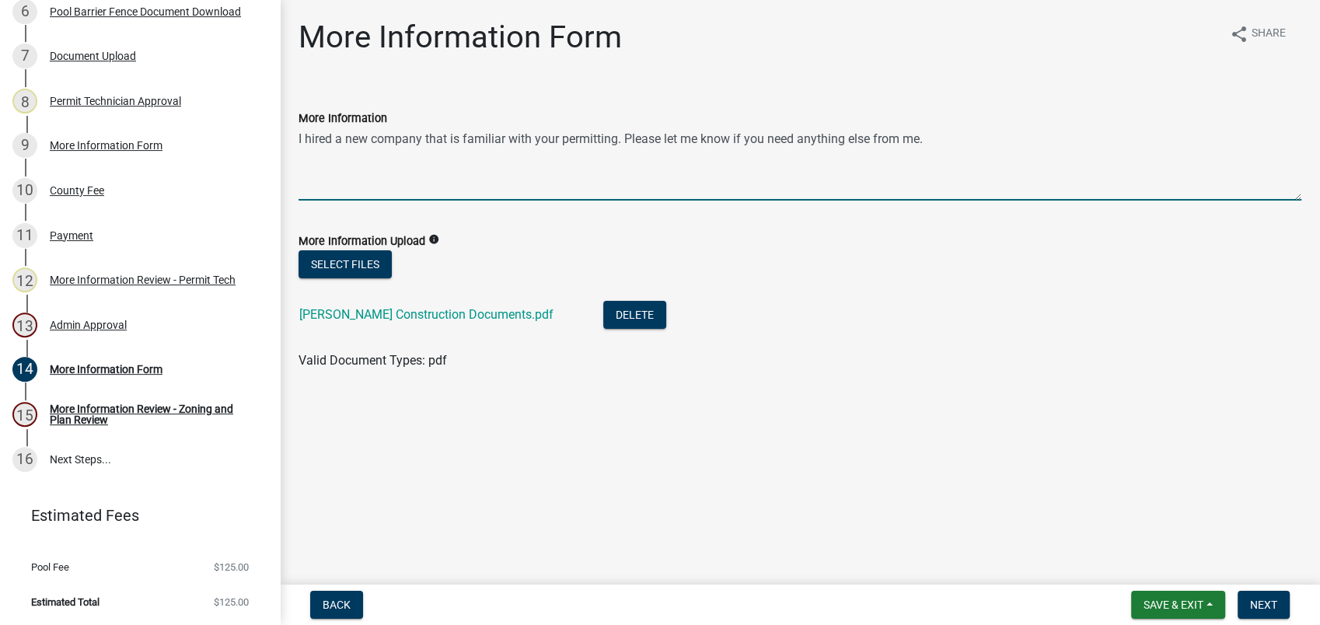
drag, startPoint x: 628, startPoint y: 156, endPoint x: 638, endPoint y: 157, distance: 9.4
click at [636, 156] on textarea "I hired a new company that is familiar with your permitting. Please let me know…" at bounding box center [800, 164] width 1003 height 73
click at [665, 166] on textarea "I hired a new company that is familiar with your permitting. Please let me know…" at bounding box center [800, 164] width 1003 height 73
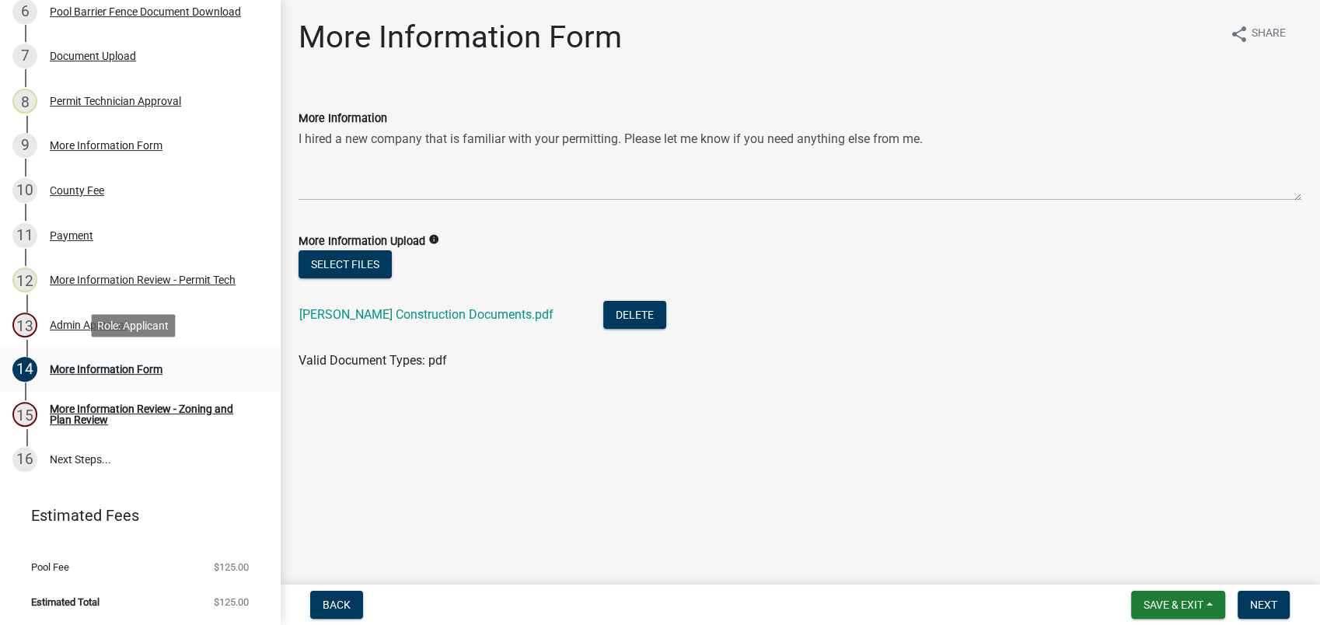
click at [122, 368] on div "More Information Form" at bounding box center [106, 369] width 113 height 11
click at [72, 325] on div "Admin Approval" at bounding box center [88, 325] width 77 height 11
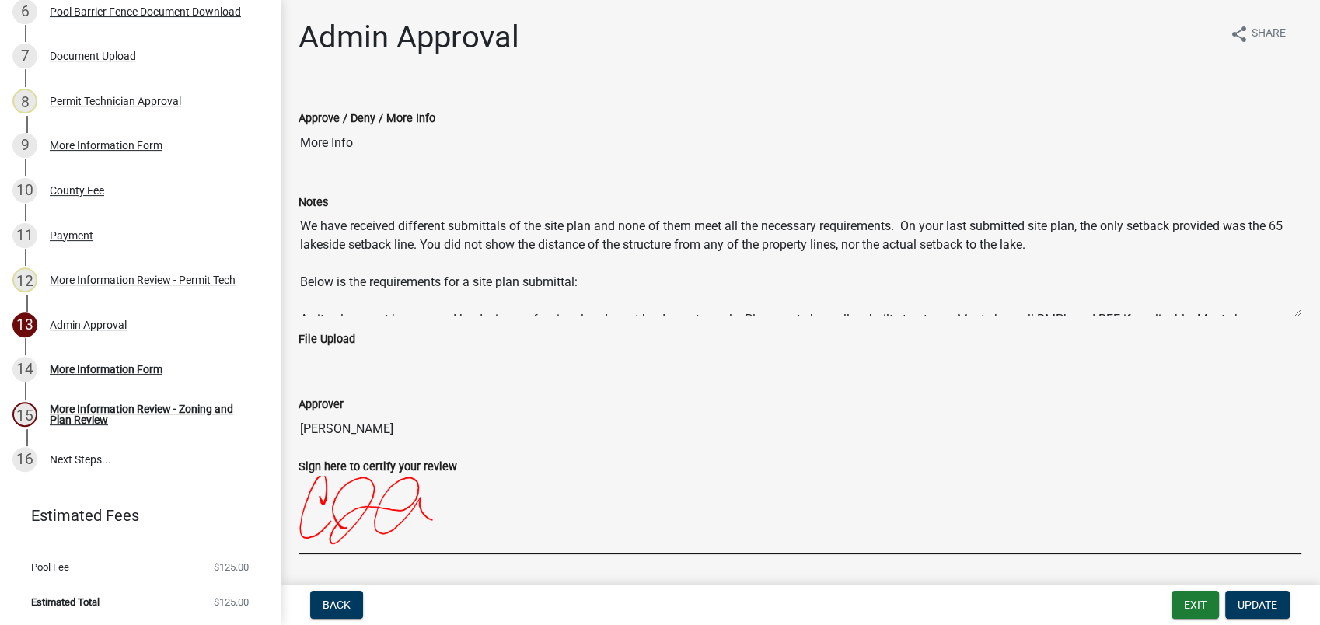
scroll to position [75, 0]
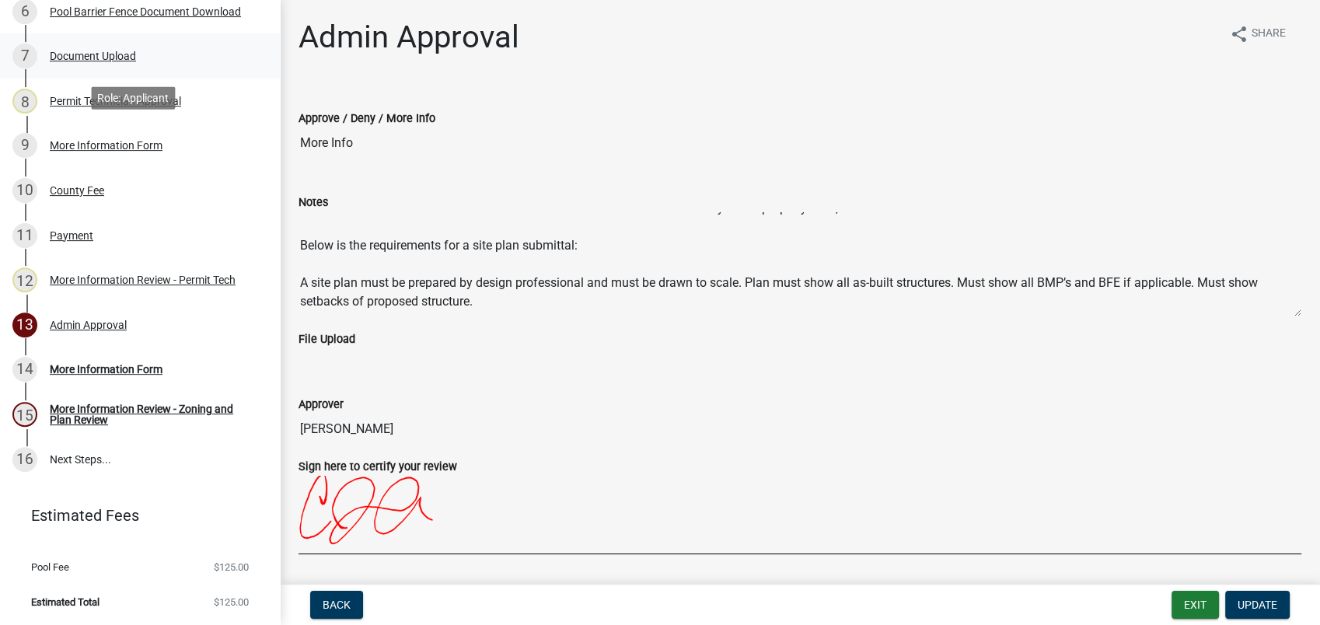
click at [121, 56] on div "Document Upload" at bounding box center [93, 56] width 86 height 11
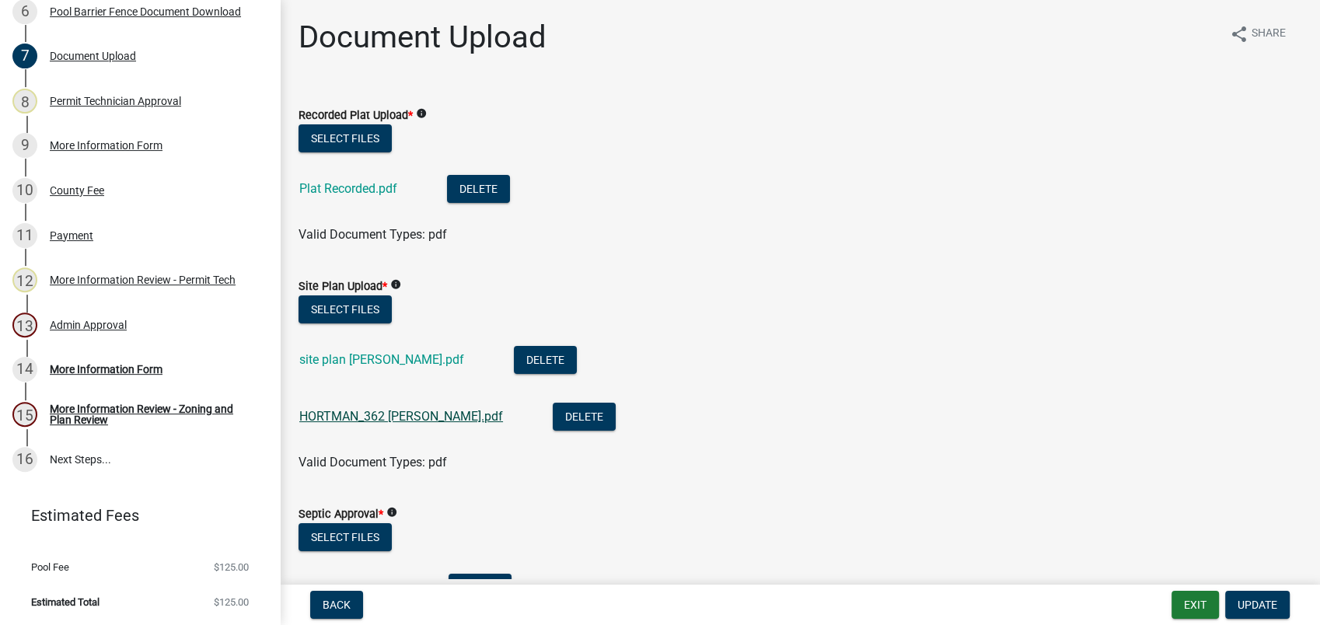
click at [376, 417] on link "HORTMAN_362 [PERSON_NAME].pdf" at bounding box center [401, 416] width 204 height 15
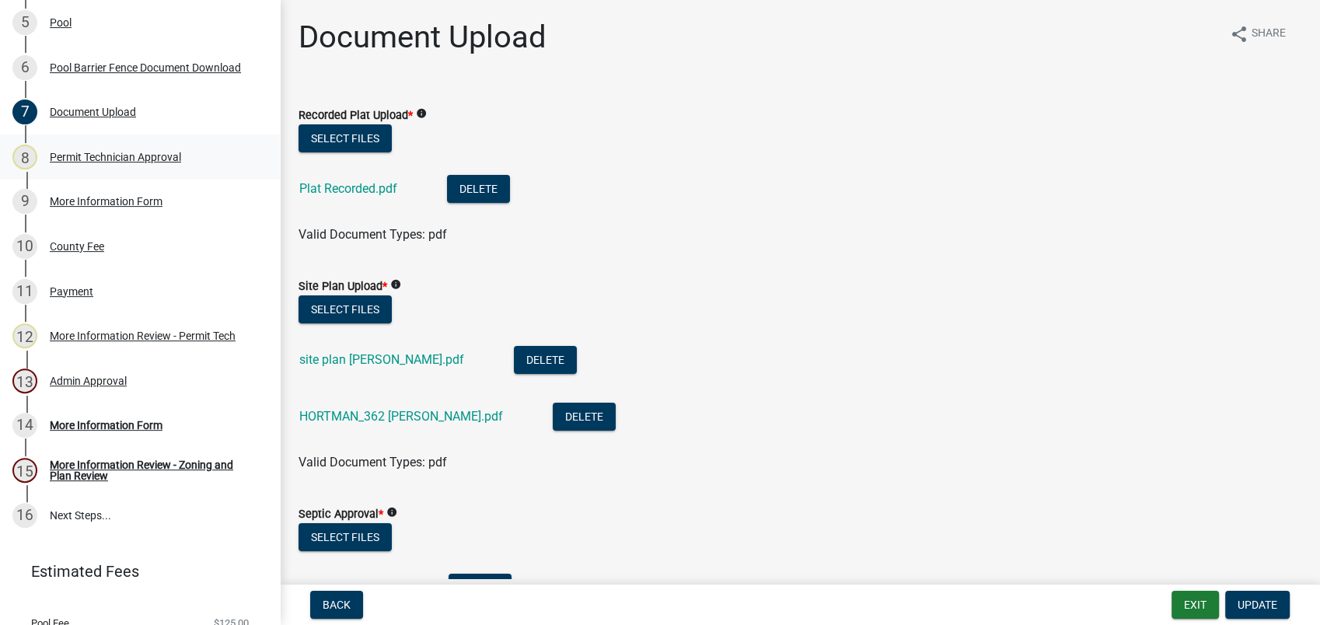
scroll to position [411, 0]
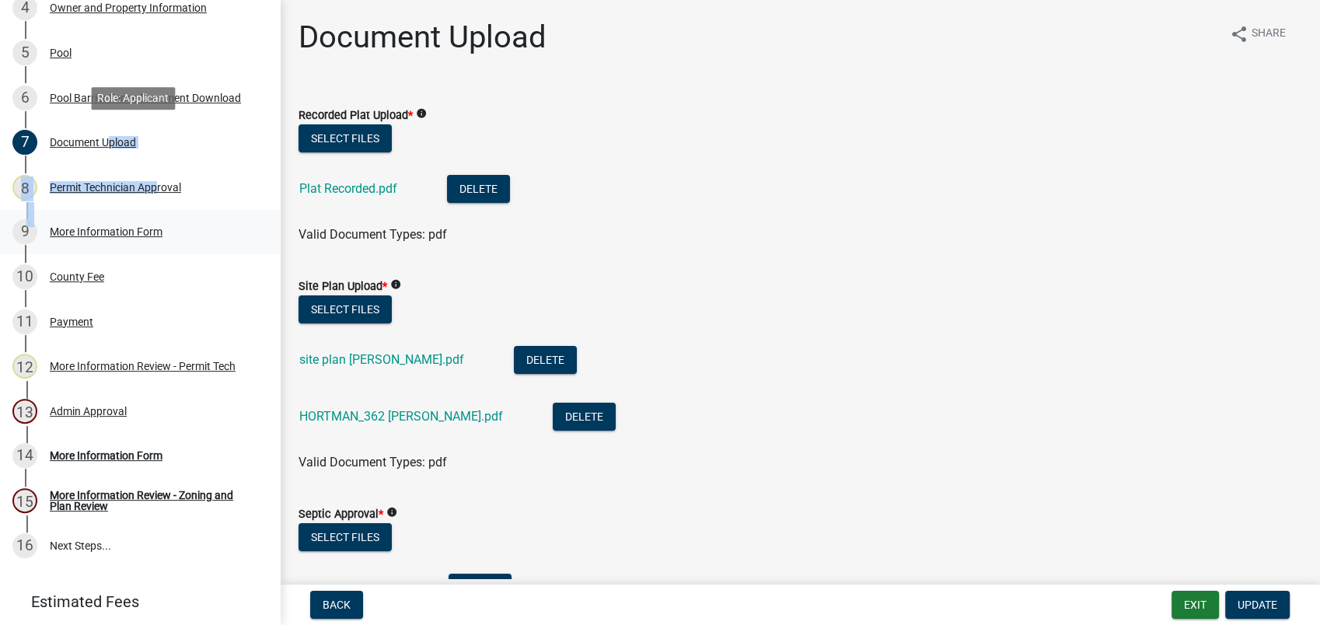
drag, startPoint x: 103, startPoint y: 145, endPoint x: 187, endPoint y: 249, distance: 132.7
click at [186, 249] on ul "1 Introduction 2 Require User 3 Parcel search 4 Owner and Property Information …" at bounding box center [140, 209] width 280 height 729
drag, startPoint x: 187, startPoint y: 249, endPoint x: 92, endPoint y: 83, distance: 190.8
click at [92, 83] on link "6 Pool Barrier Fence Document Download" at bounding box center [140, 97] width 280 height 45
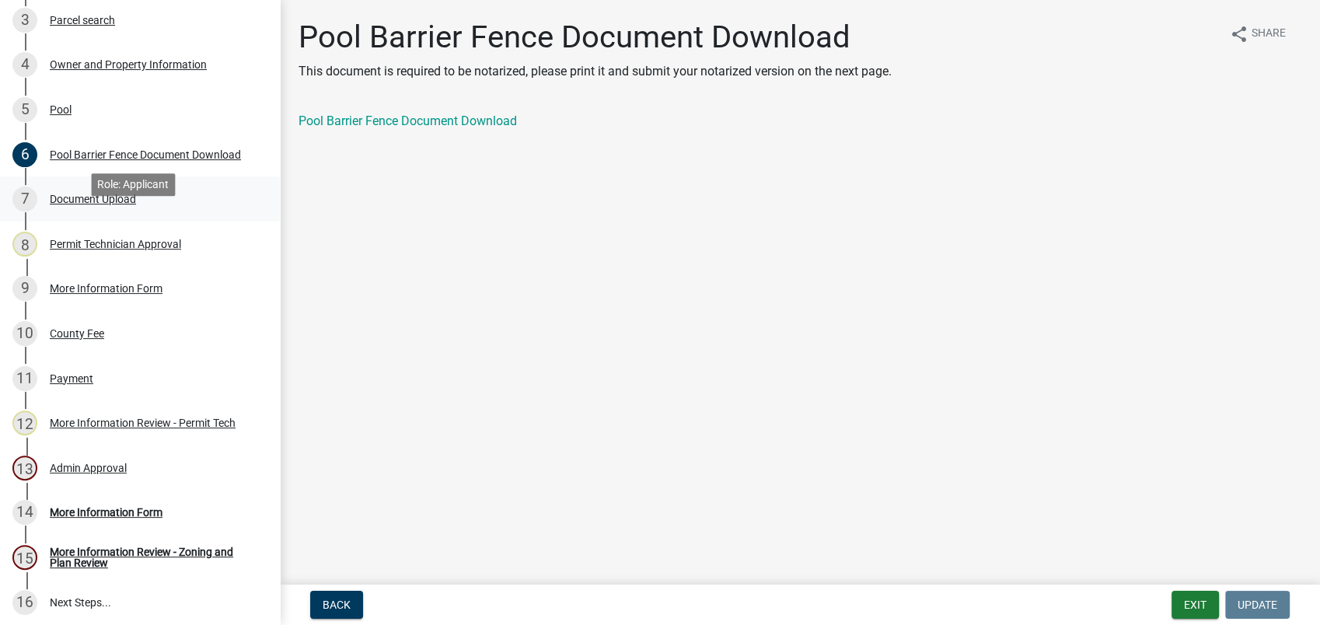
scroll to position [325, 0]
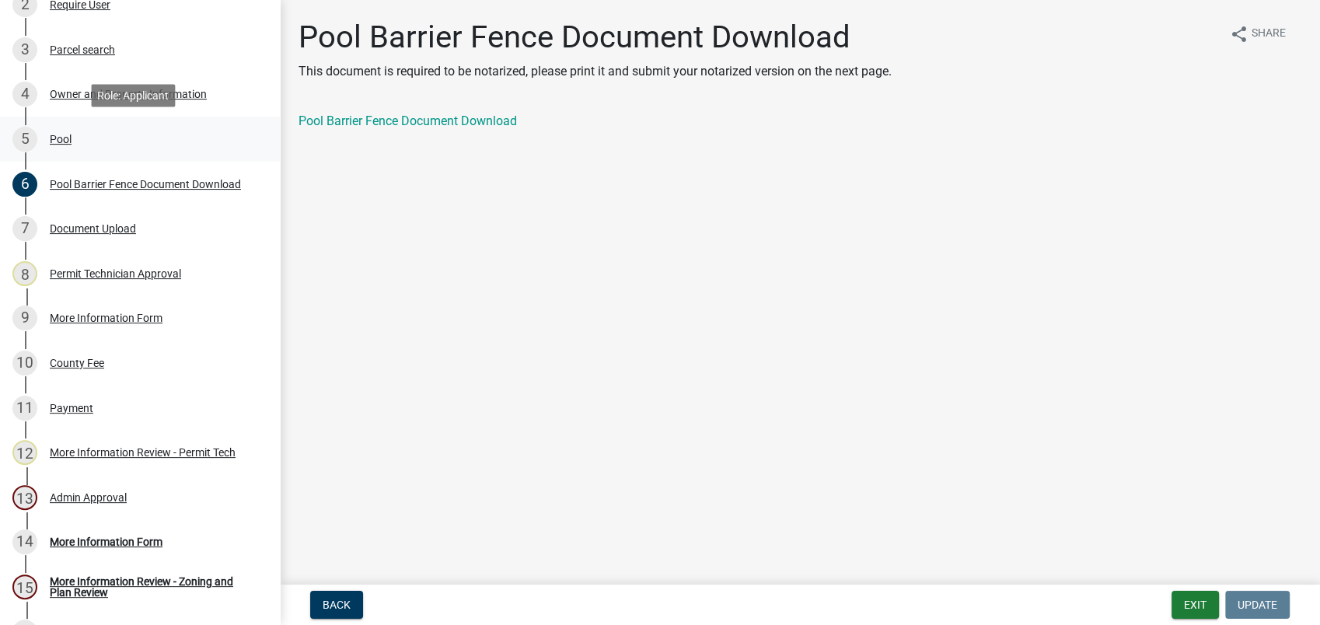
click at [62, 134] on div "Pool" at bounding box center [61, 139] width 22 height 11
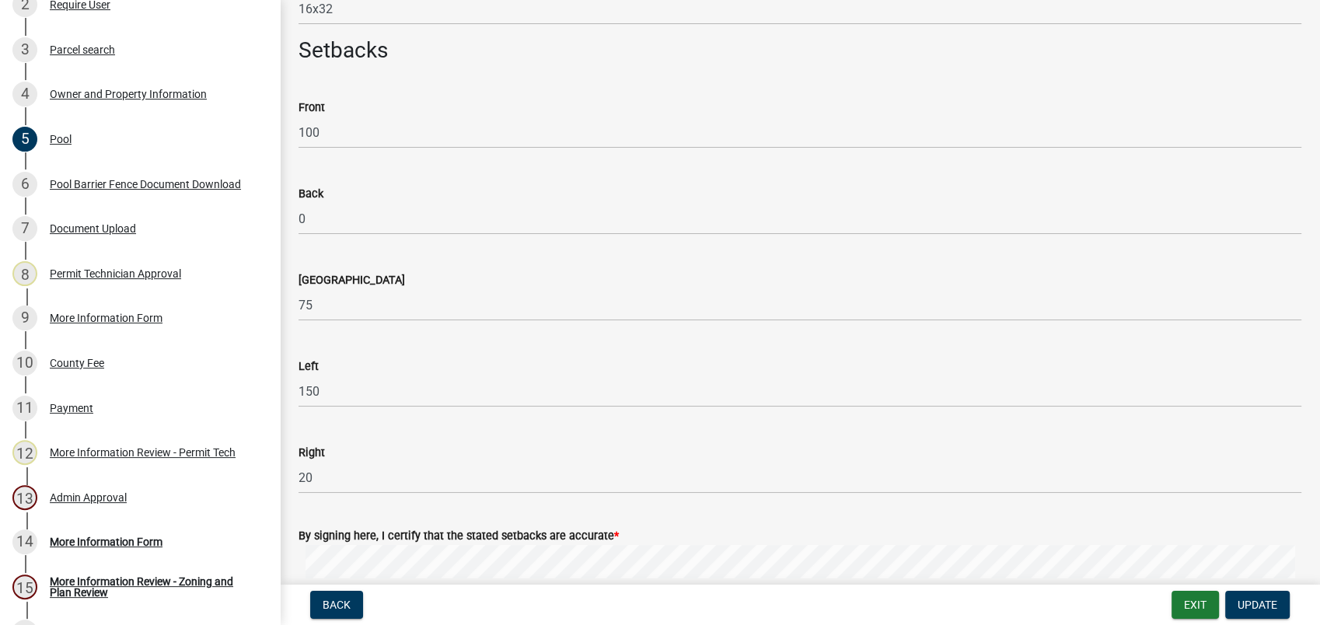
scroll to position [431, 0]
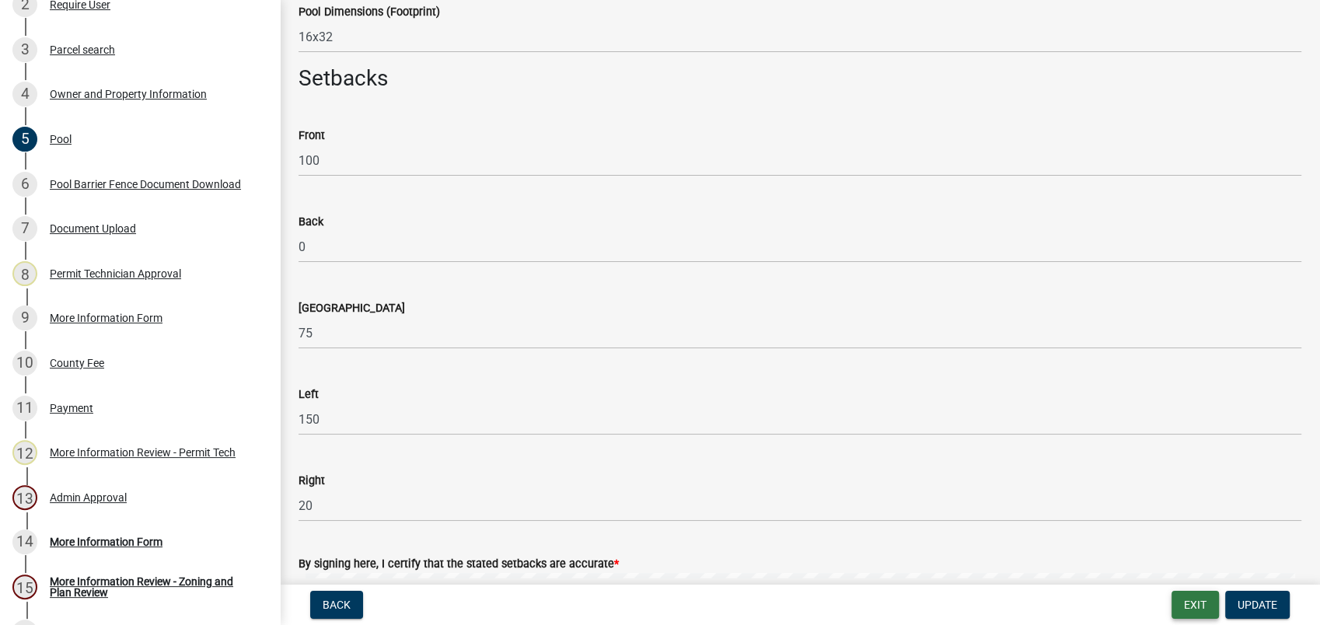
click at [1190, 606] on button "Exit" at bounding box center [1195, 605] width 47 height 28
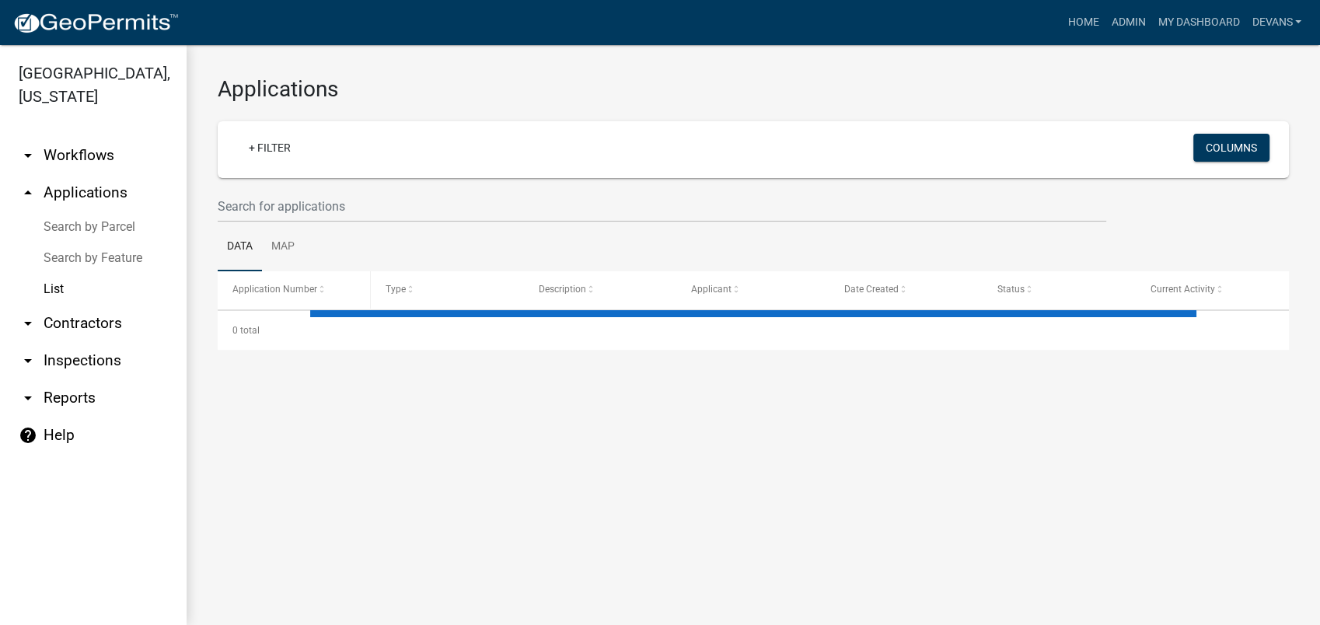
select select "1: 25"
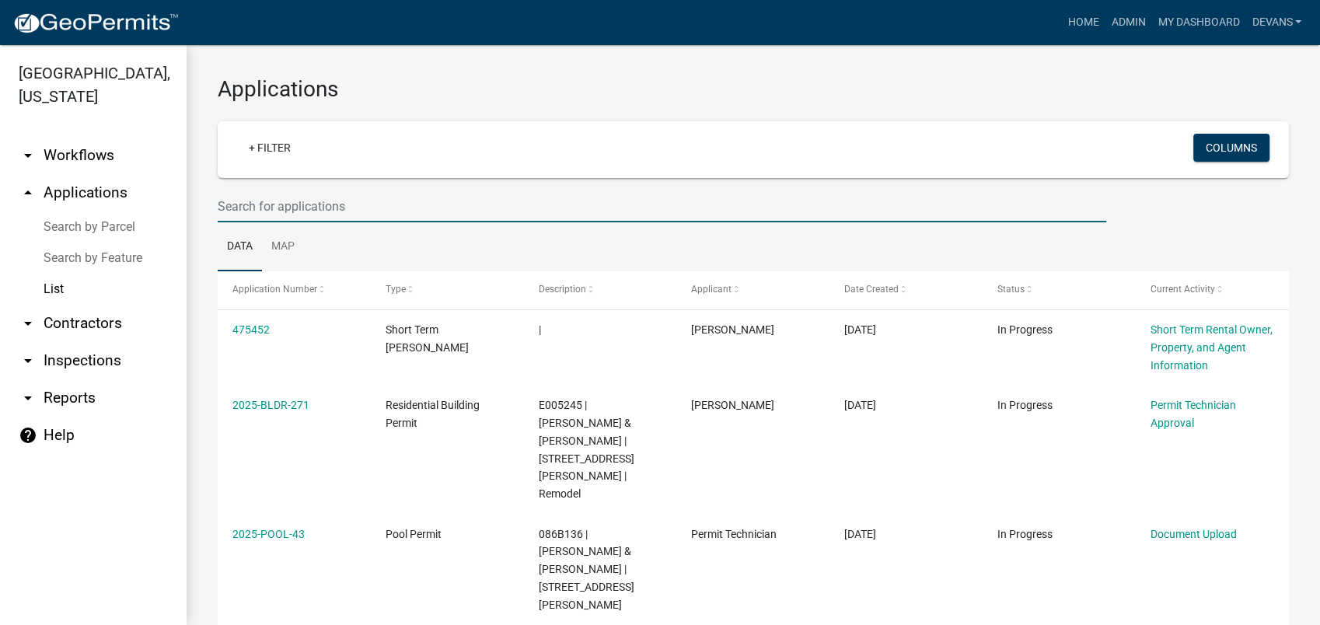
click at [300, 209] on input "text" at bounding box center [662, 206] width 889 height 32
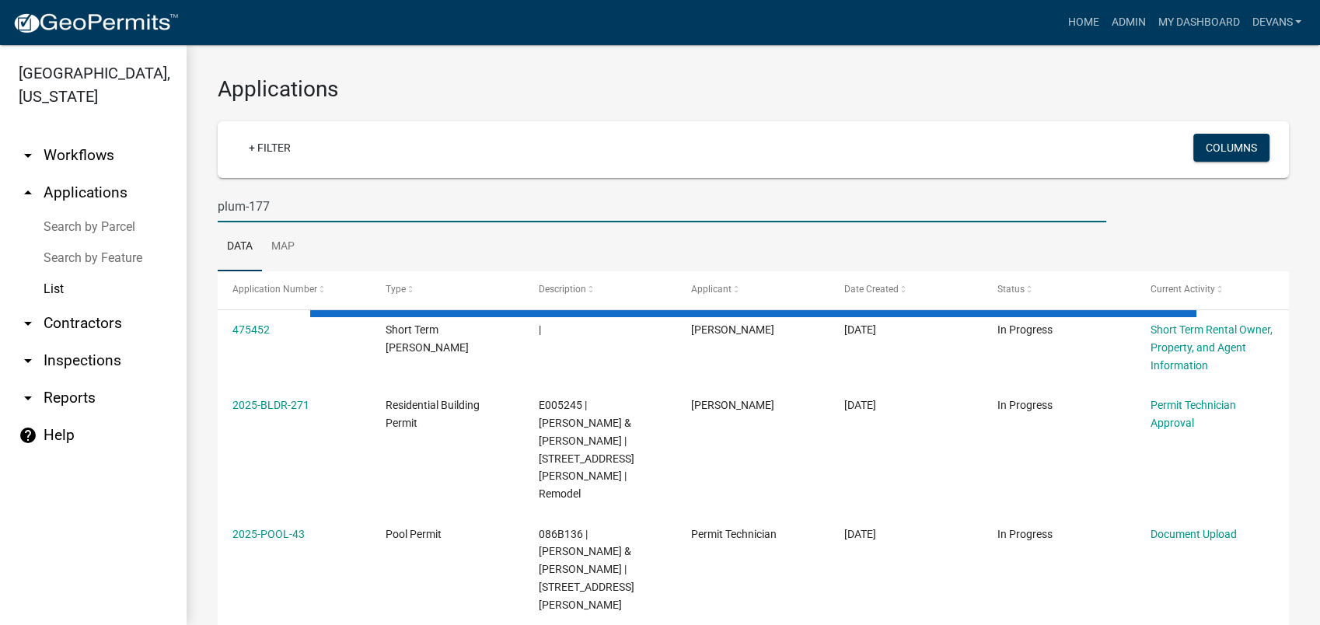
type input "plum-177"
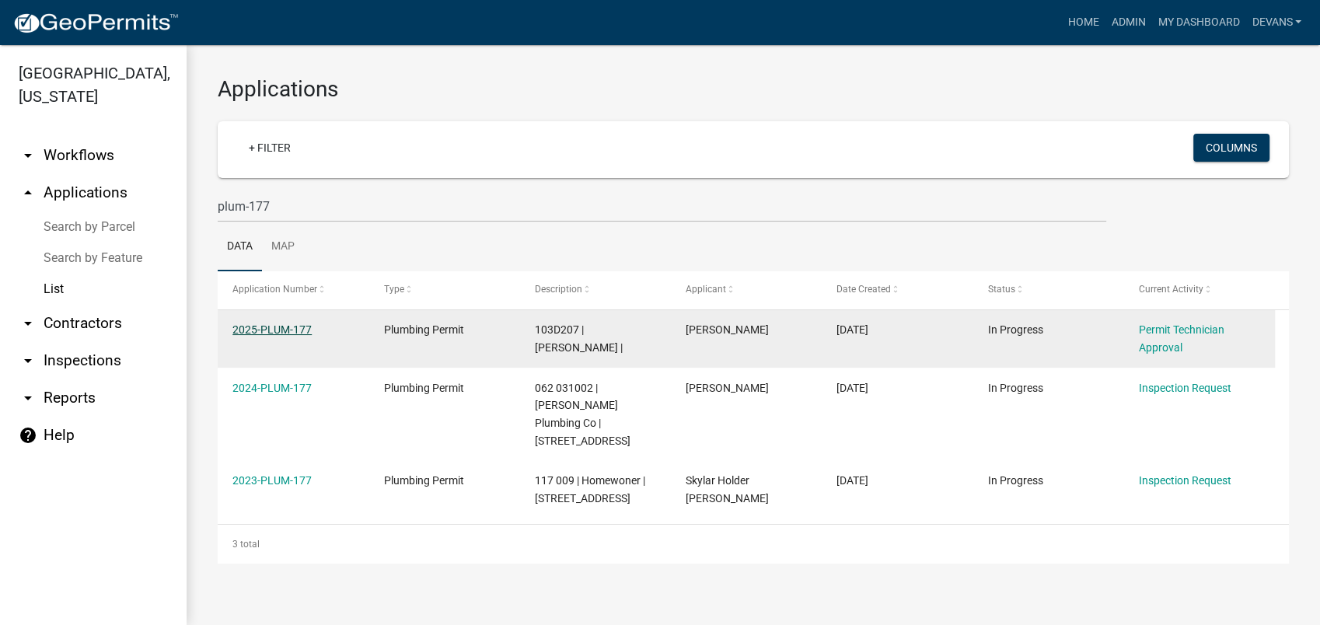
click at [246, 329] on link "2025-PLUM-177" at bounding box center [271, 329] width 79 height 12
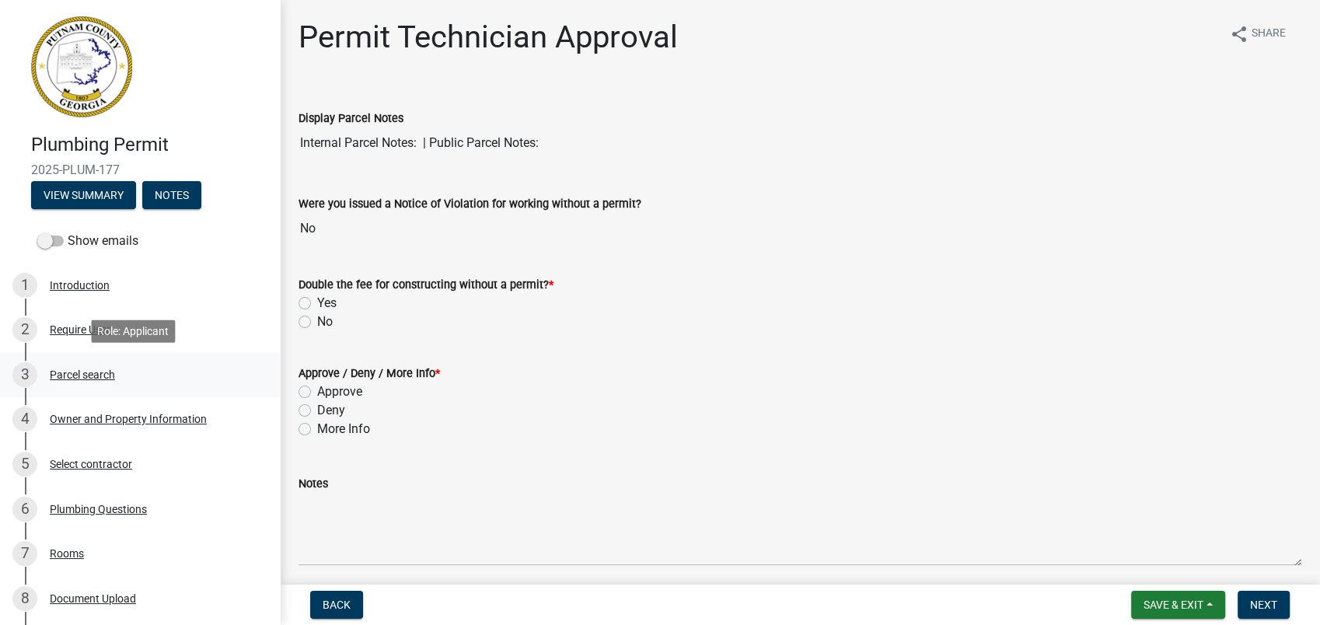
click at [102, 371] on div "Parcel search" at bounding box center [82, 374] width 65 height 11
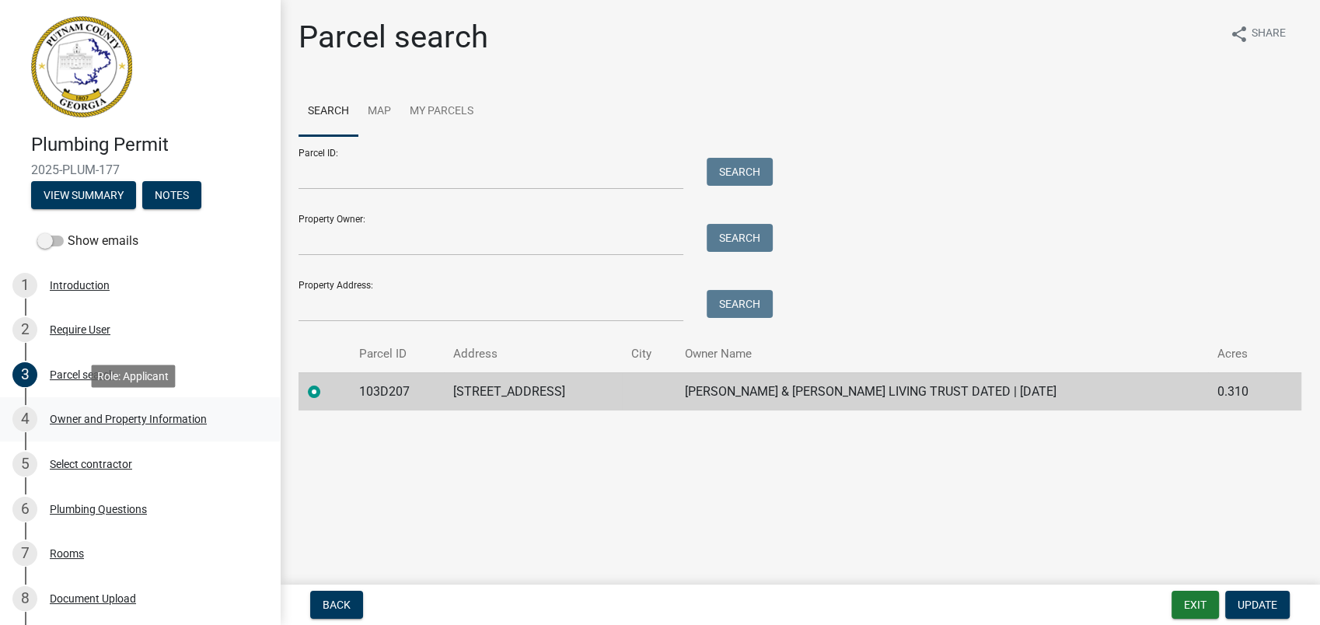
click at [52, 421] on div "Owner and Property Information" at bounding box center [128, 419] width 157 height 11
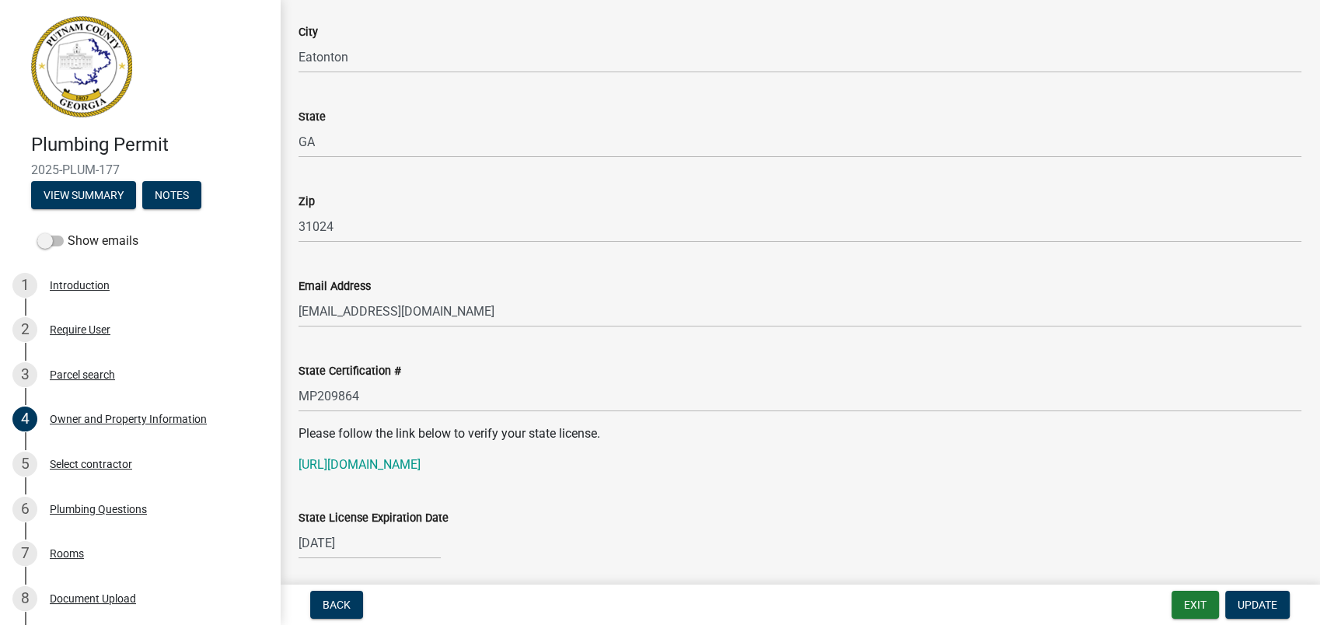
scroll to position [1814, 0]
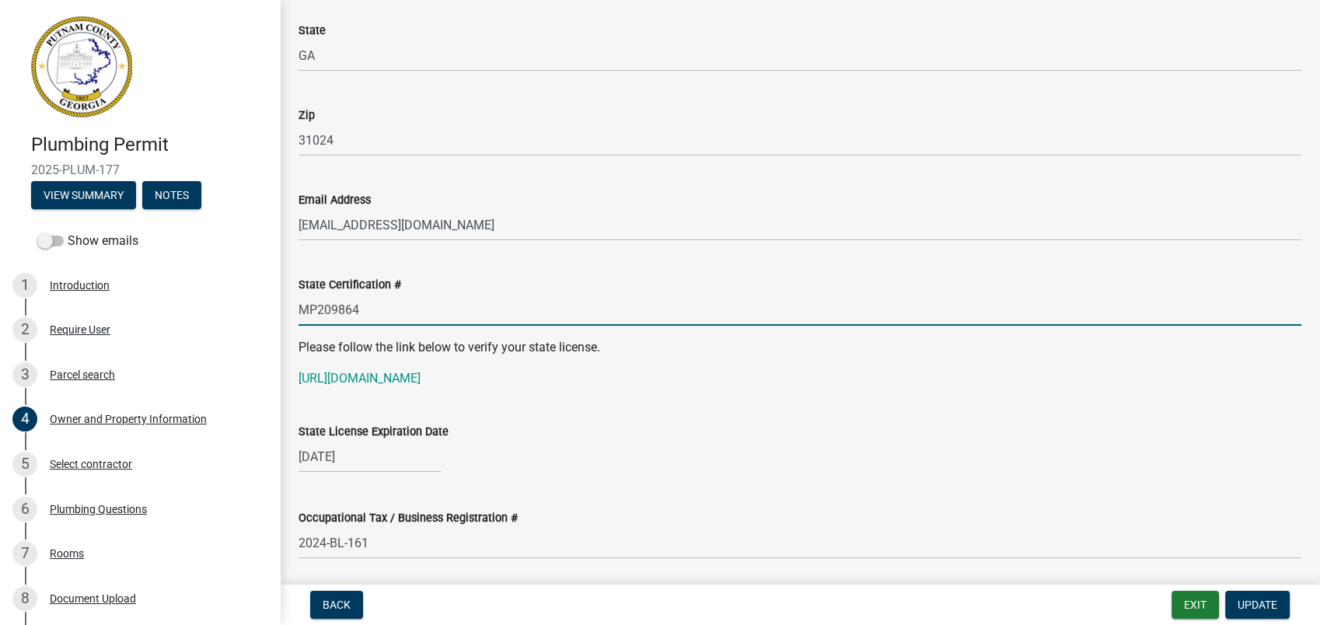
drag, startPoint x: 368, startPoint y: 318, endPoint x: 288, endPoint y: 320, distance: 79.3
click at [288, 320] on div "State Certification # MP209864" at bounding box center [800, 289] width 1026 height 72
click at [421, 379] on link "[URL][DOMAIN_NAME]" at bounding box center [360, 378] width 122 height 15
click at [351, 379] on link "[URL][DOMAIN_NAME]" at bounding box center [360, 378] width 122 height 15
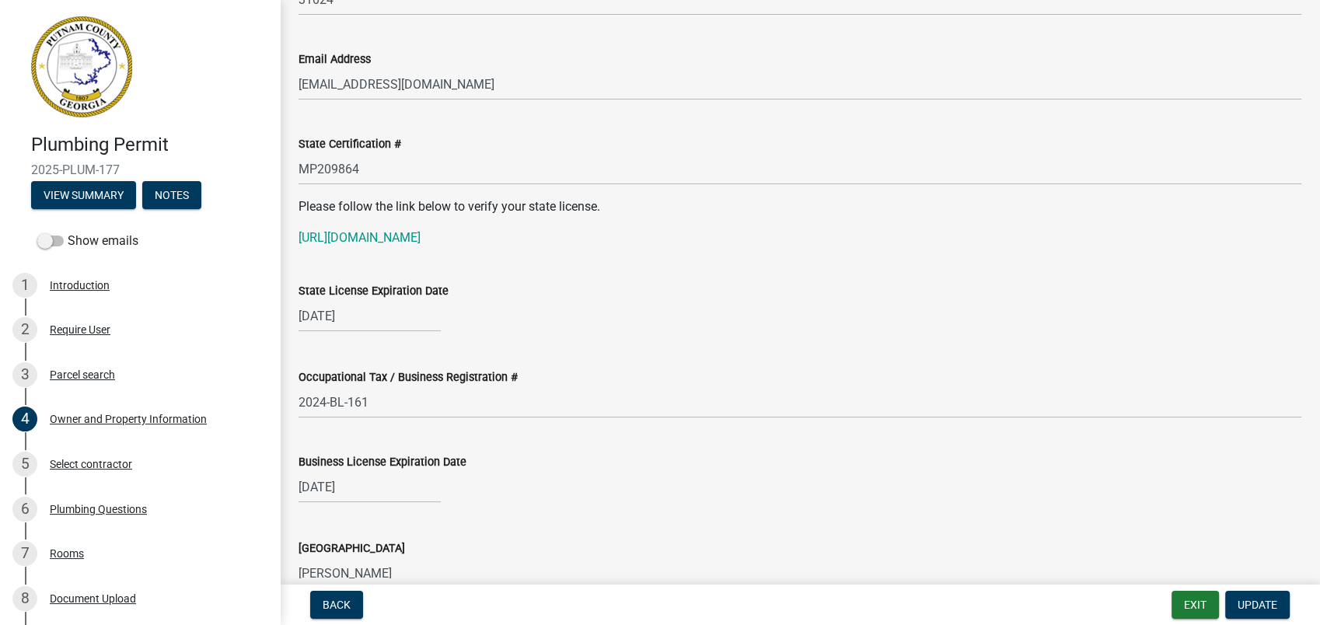
scroll to position [1986, 0]
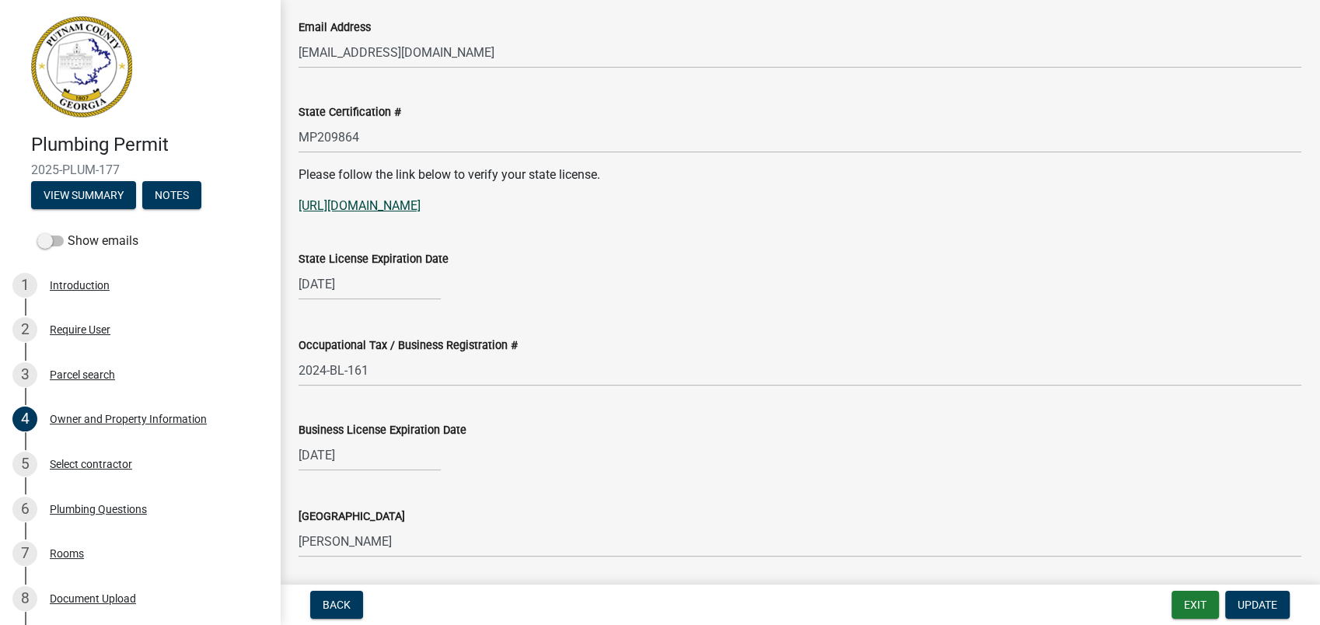
click at [341, 208] on link "[URL][DOMAIN_NAME]" at bounding box center [360, 205] width 122 height 15
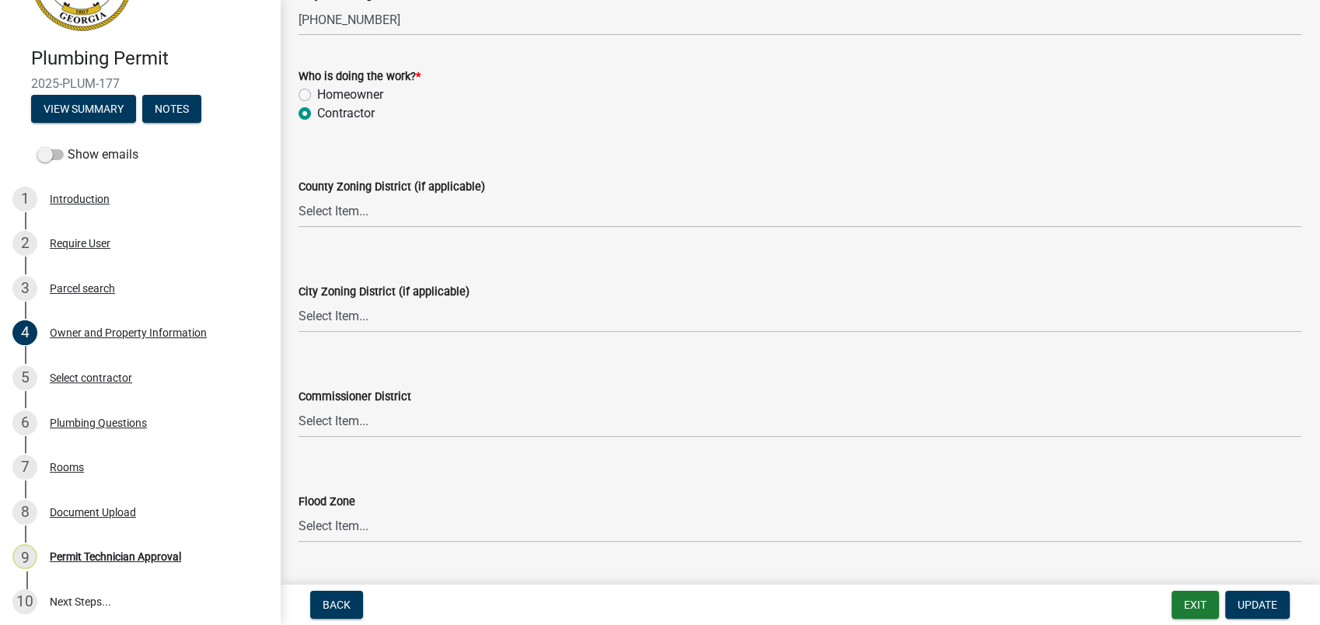
scroll to position [2716, 0]
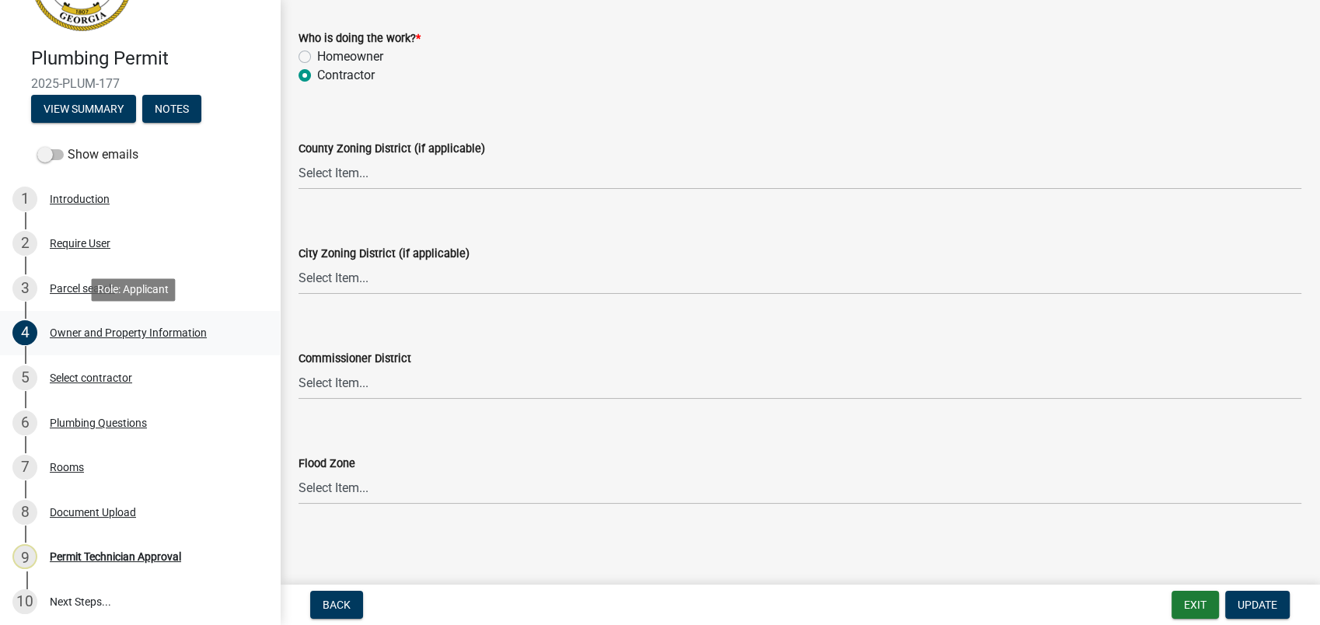
click at [96, 319] on link "4 Owner and Property Information" at bounding box center [140, 333] width 280 height 45
click at [94, 331] on div "Owner and Property Information" at bounding box center [128, 332] width 157 height 11
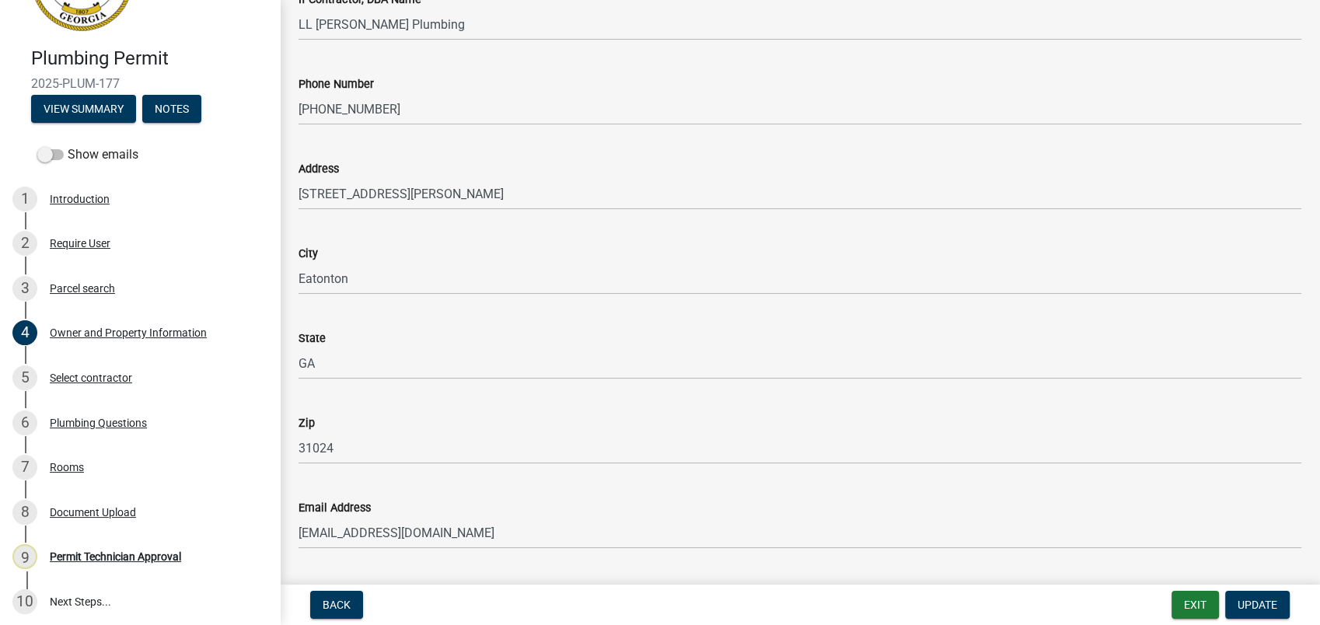
scroll to position [1938, 0]
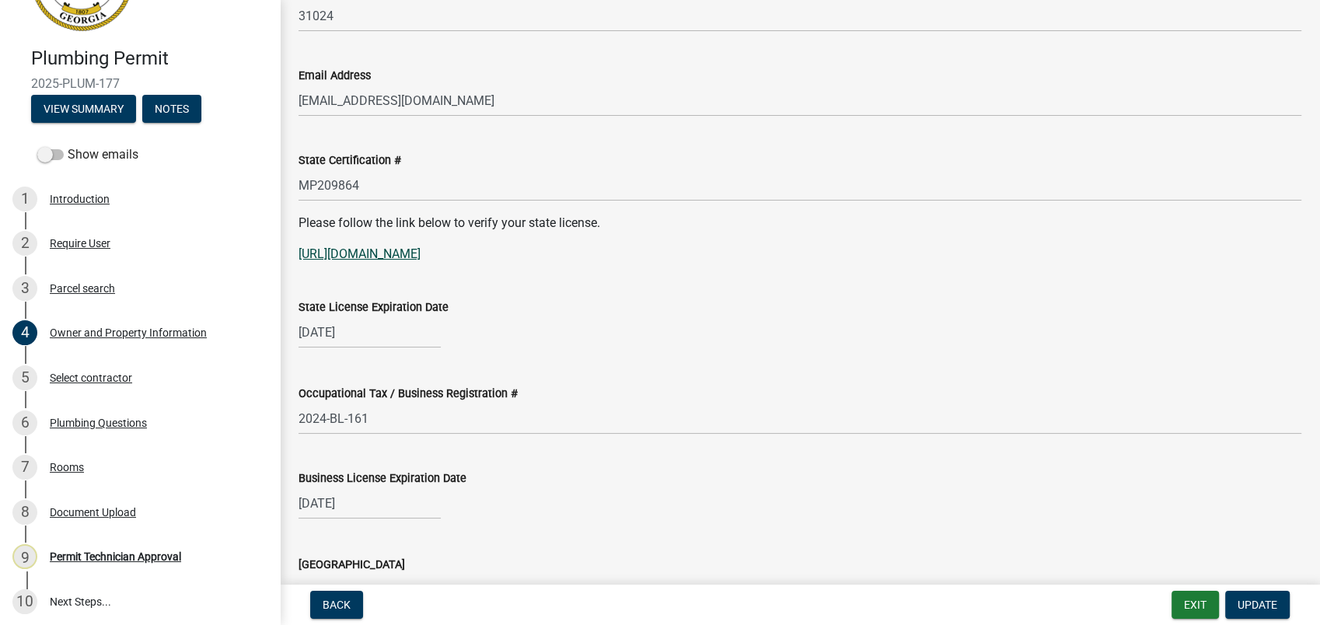
click at [421, 248] on link "[URL][DOMAIN_NAME]" at bounding box center [360, 253] width 122 height 15
